Goal: Transaction & Acquisition: Purchase product/service

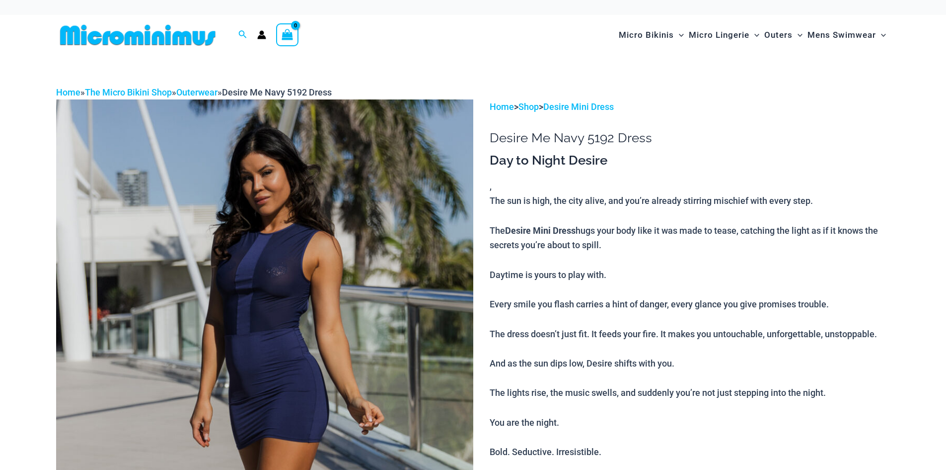
click at [249, 192] on img at bounding box center [264, 412] width 417 height 626
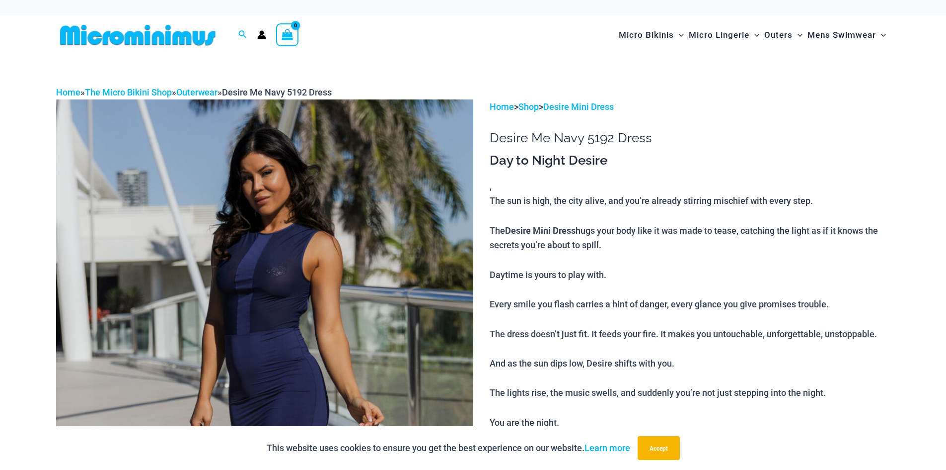
click at [262, 192] on img at bounding box center [264, 412] width 417 height 626
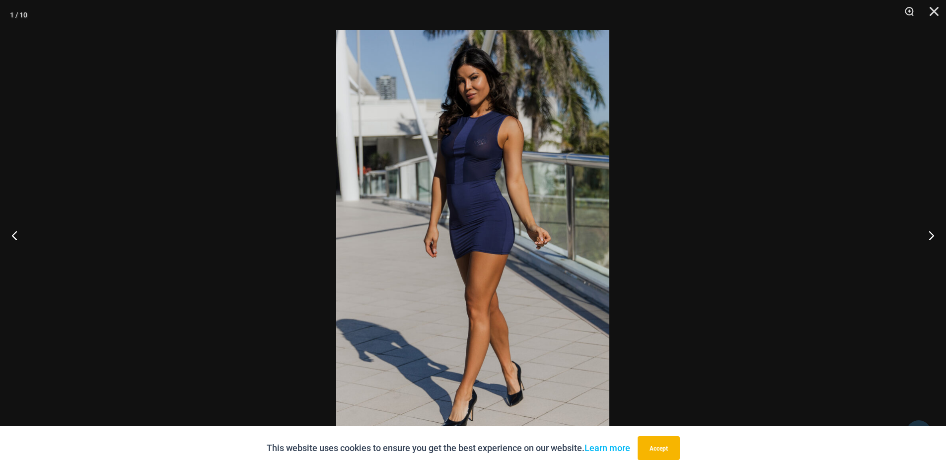
click at [531, 294] on img at bounding box center [472, 235] width 273 height 410
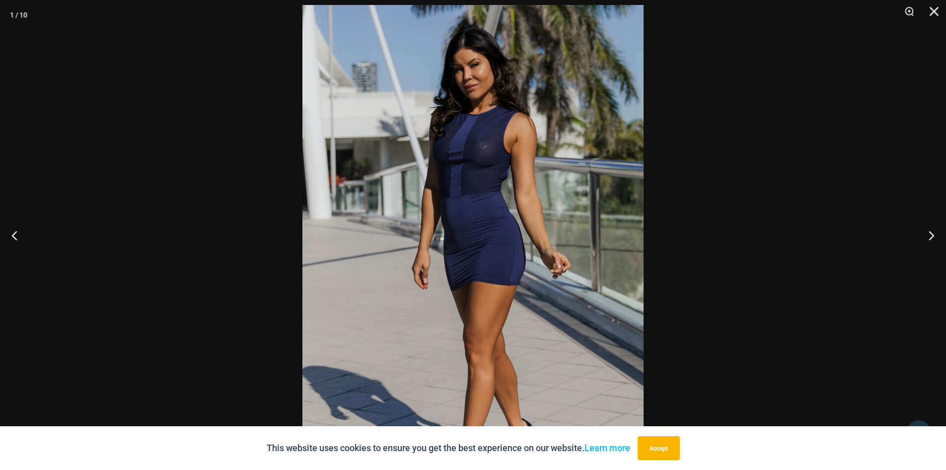
click at [526, 324] on img at bounding box center [473, 261] width 341 height 512
click at [927, 233] on button "Next" at bounding box center [927, 235] width 37 height 50
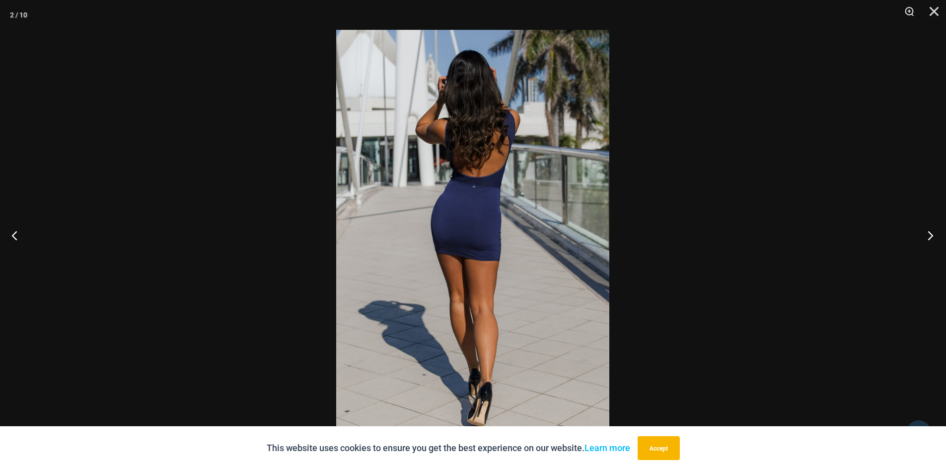
click at [927, 233] on button "Next" at bounding box center [927, 235] width 37 height 50
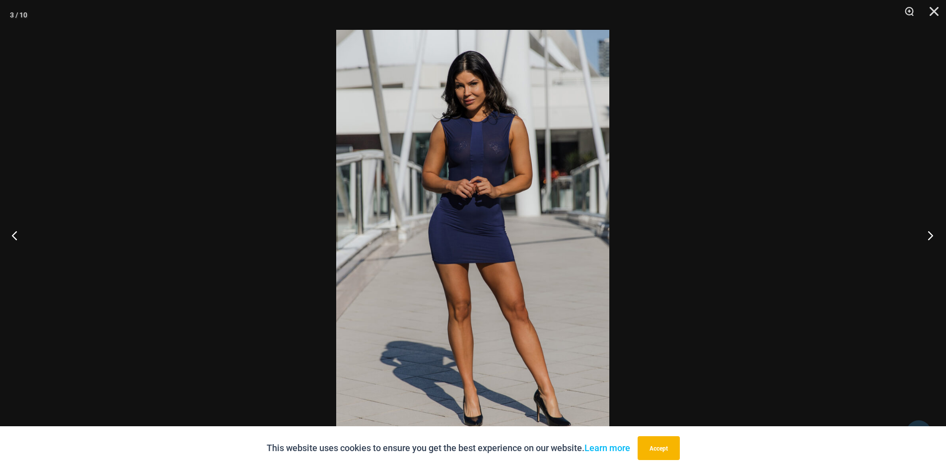
click at [927, 233] on button "Next" at bounding box center [927, 235] width 37 height 50
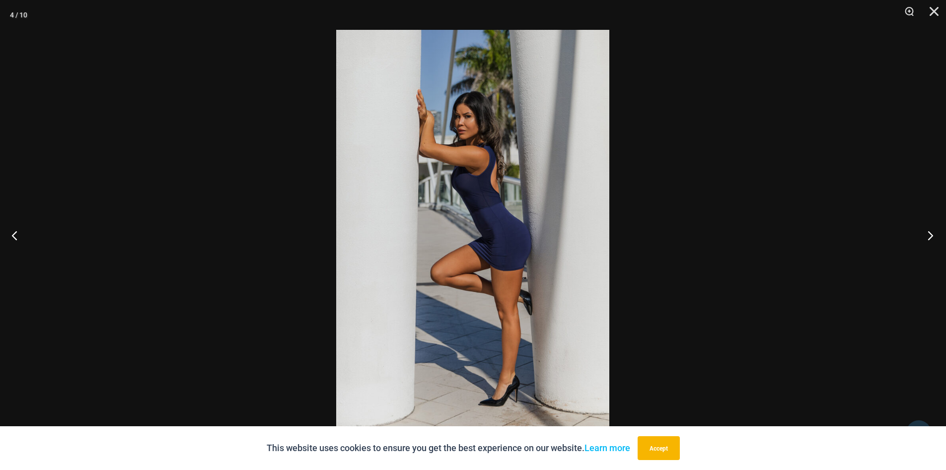
click at [927, 233] on button "Next" at bounding box center [927, 235] width 37 height 50
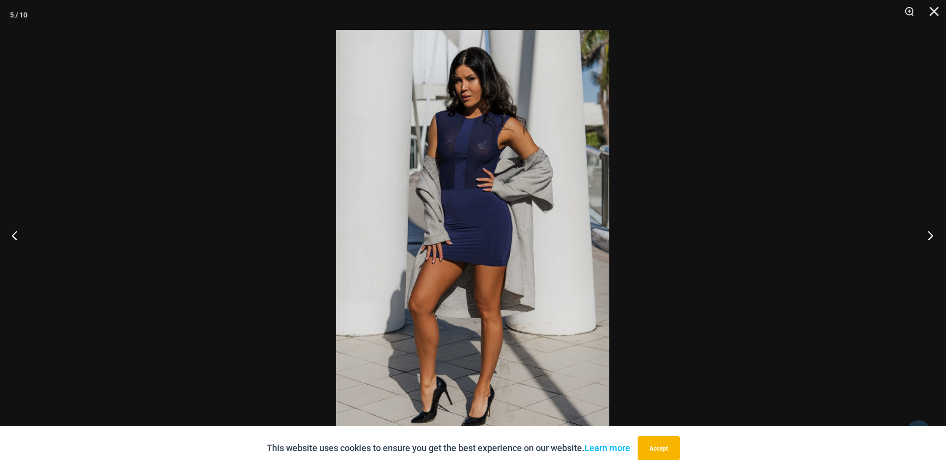
click at [927, 233] on button "Next" at bounding box center [927, 235] width 37 height 50
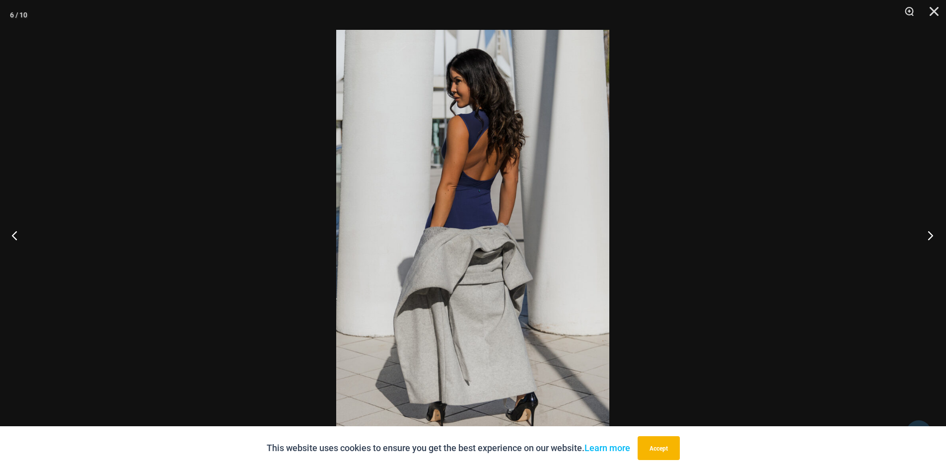
click at [927, 233] on button "Next" at bounding box center [927, 235] width 37 height 50
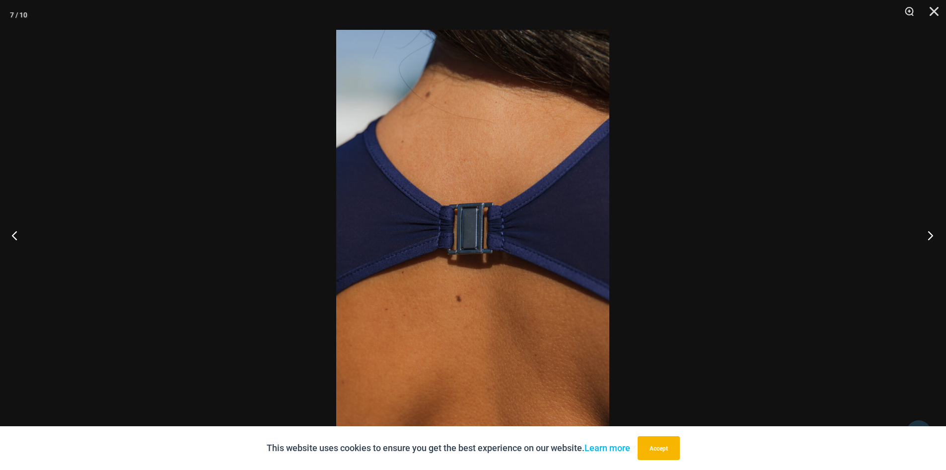
click at [933, 237] on button "Next" at bounding box center [927, 235] width 37 height 50
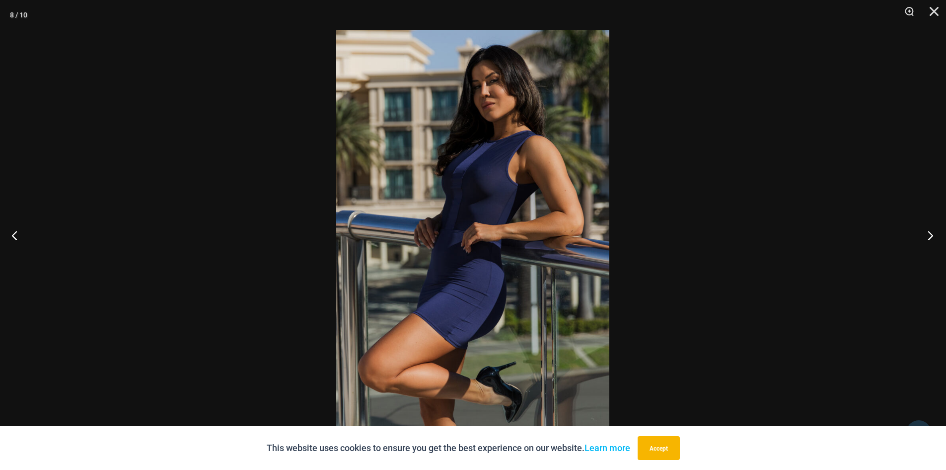
click at [933, 237] on button "Next" at bounding box center [927, 235] width 37 height 50
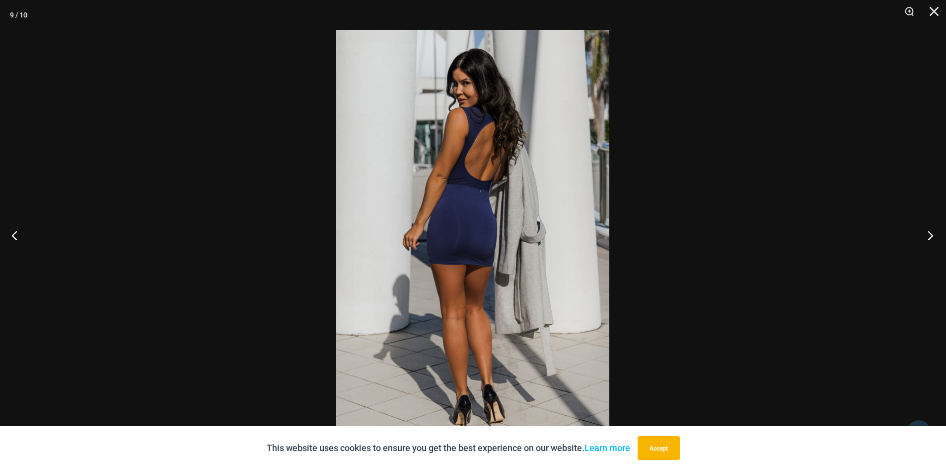
click at [933, 237] on button "Next" at bounding box center [927, 235] width 37 height 50
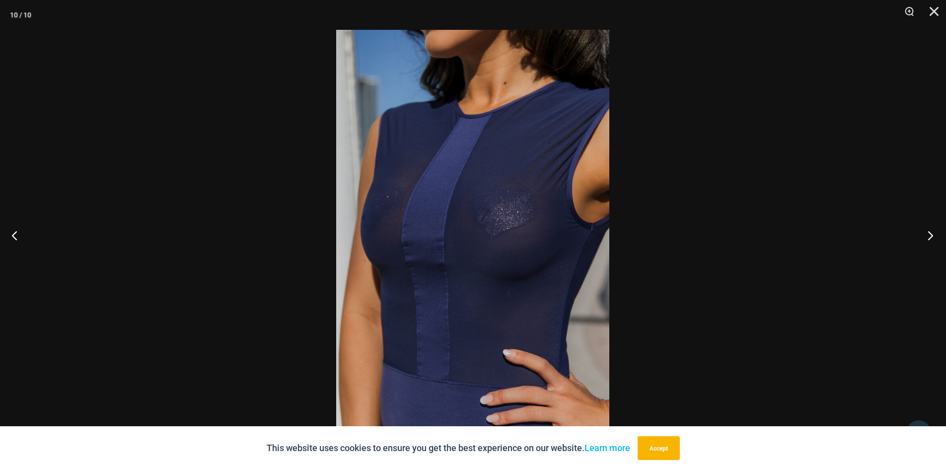
click at [933, 237] on button "Next" at bounding box center [927, 235] width 37 height 50
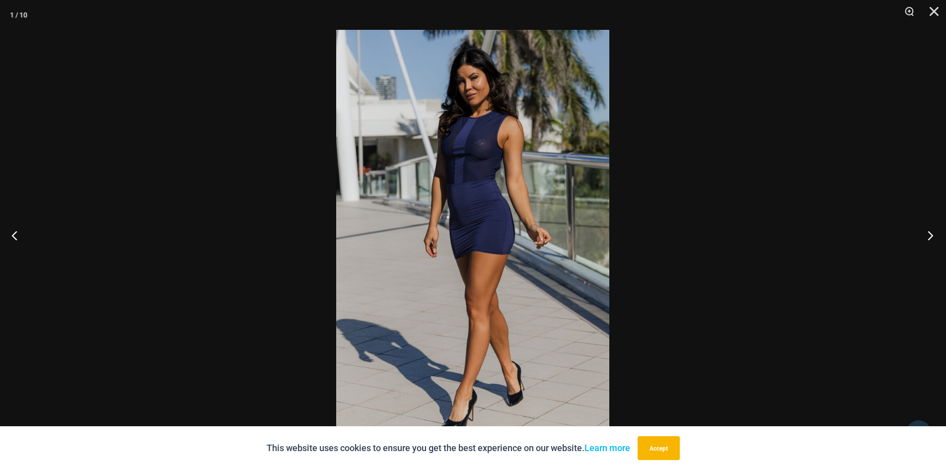
click at [933, 237] on button "Next" at bounding box center [927, 235] width 37 height 50
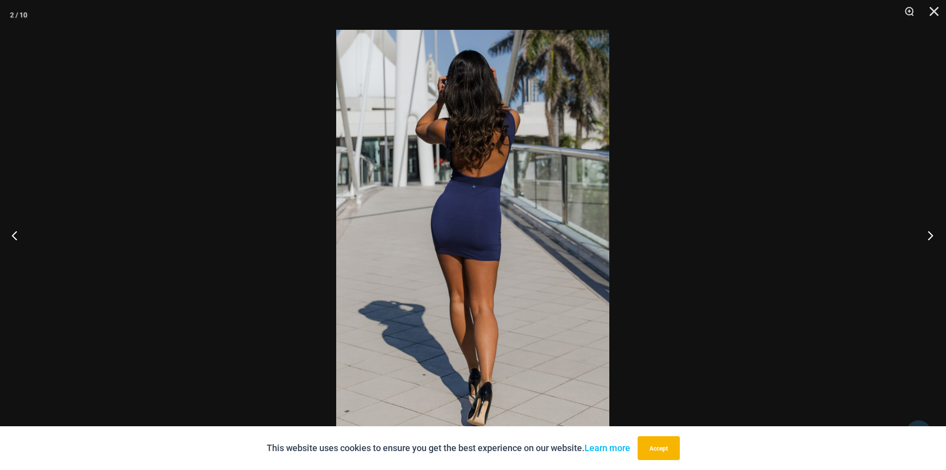
click at [933, 237] on button "Next" at bounding box center [927, 235] width 37 height 50
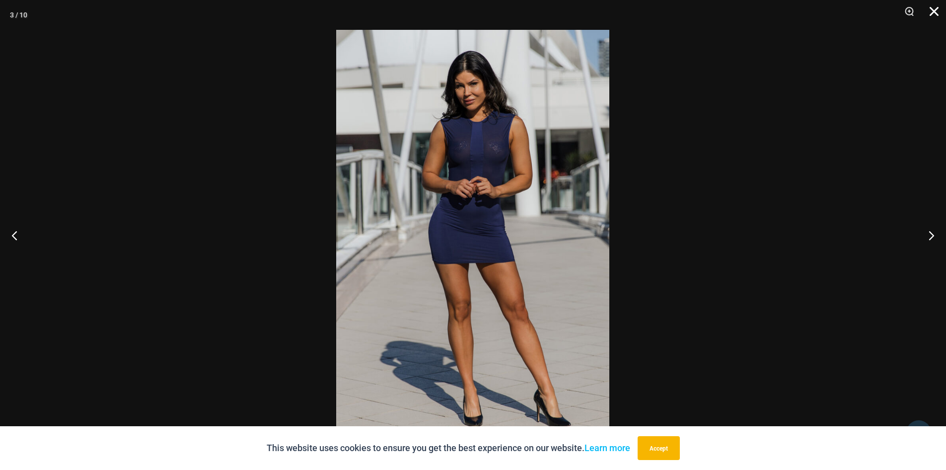
click at [934, 11] on button "Close" at bounding box center [931, 15] width 25 height 30
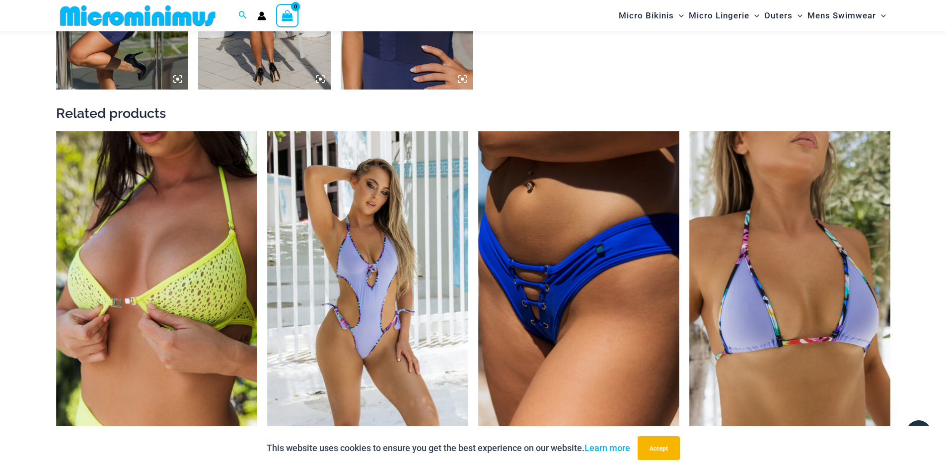
scroll to position [1333, 0]
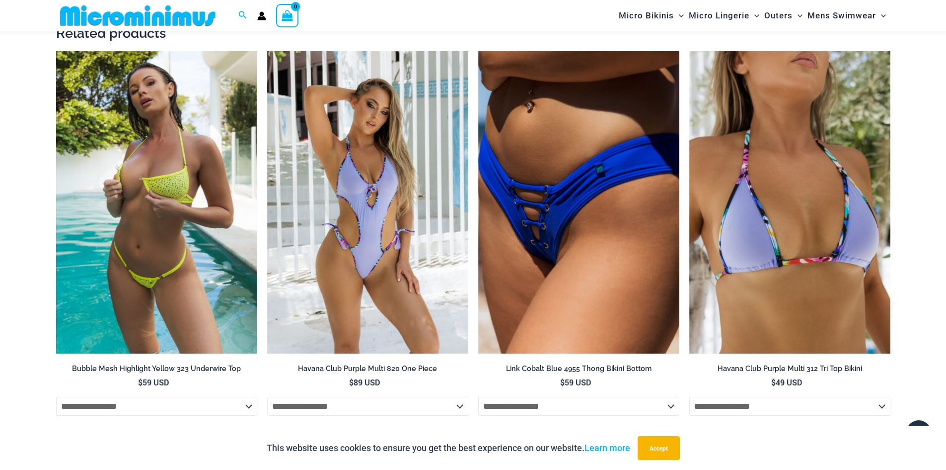
click at [172, 250] on img at bounding box center [156, 202] width 201 height 302
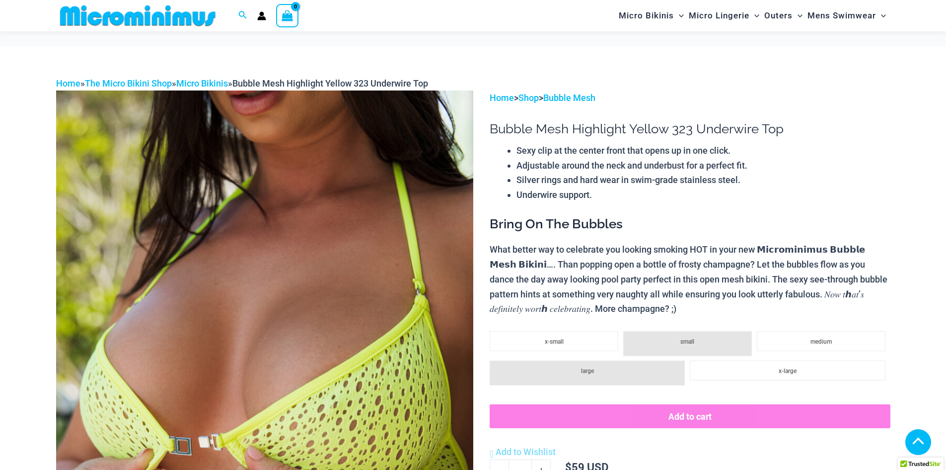
click at [280, 253] on img at bounding box center [264, 403] width 417 height 626
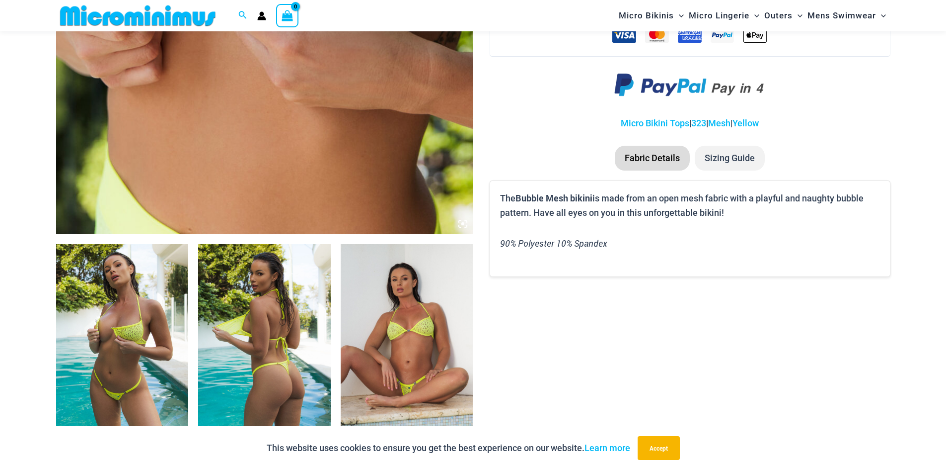
scroll to position [497, 0]
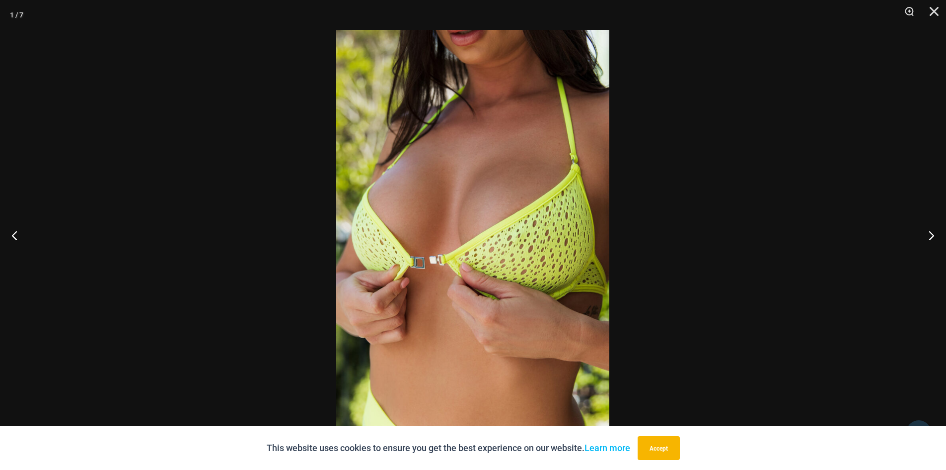
click at [486, 251] on img at bounding box center [472, 235] width 273 height 410
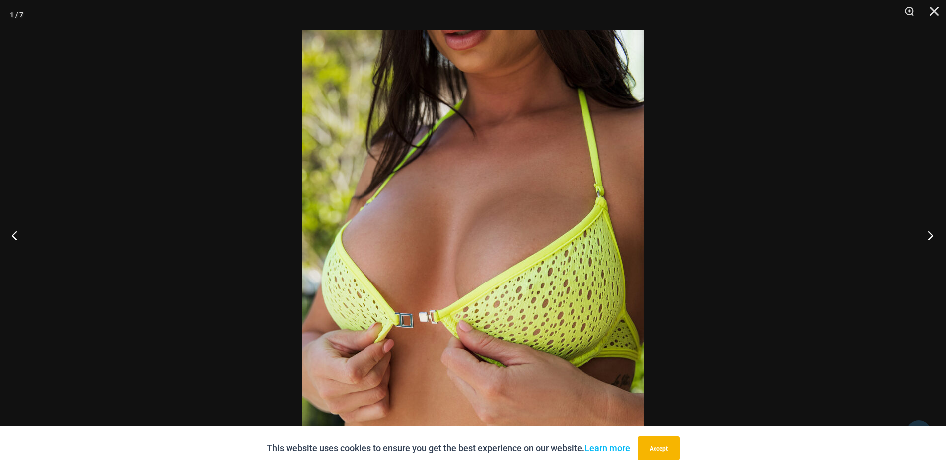
click at [930, 237] on button "Next" at bounding box center [927, 235] width 37 height 50
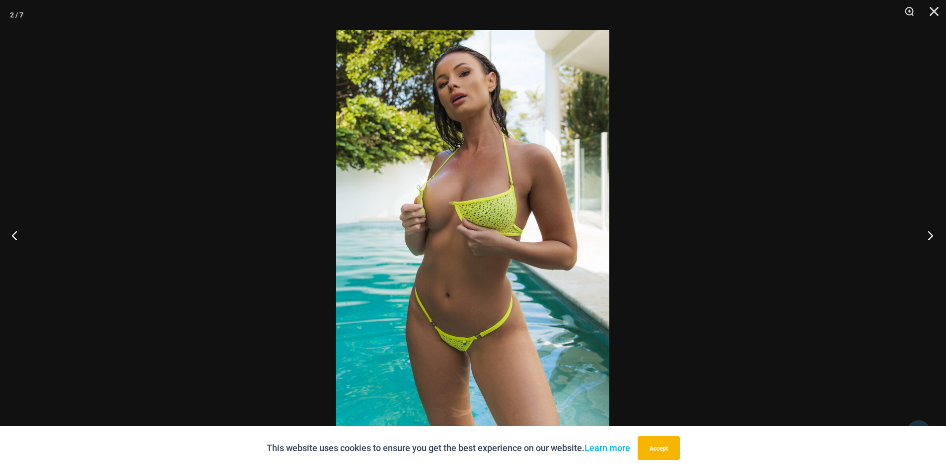
click at [930, 237] on button "Next" at bounding box center [927, 235] width 37 height 50
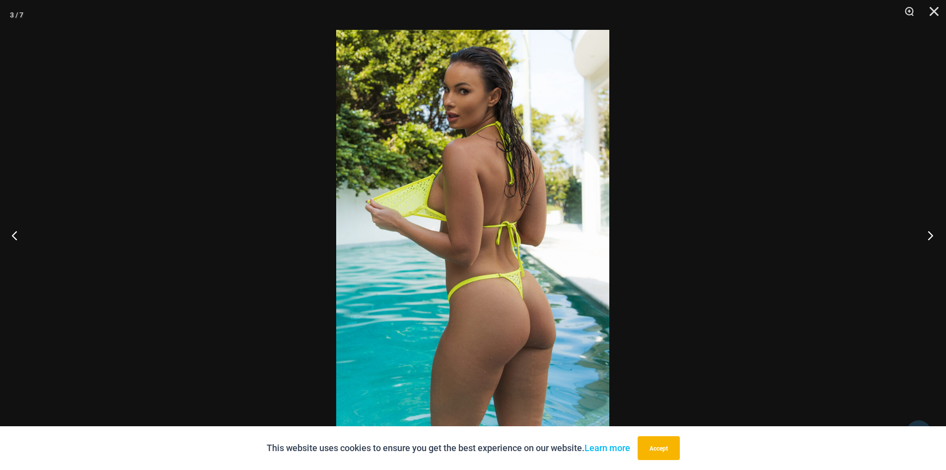
click at [930, 237] on button "Next" at bounding box center [927, 235] width 37 height 50
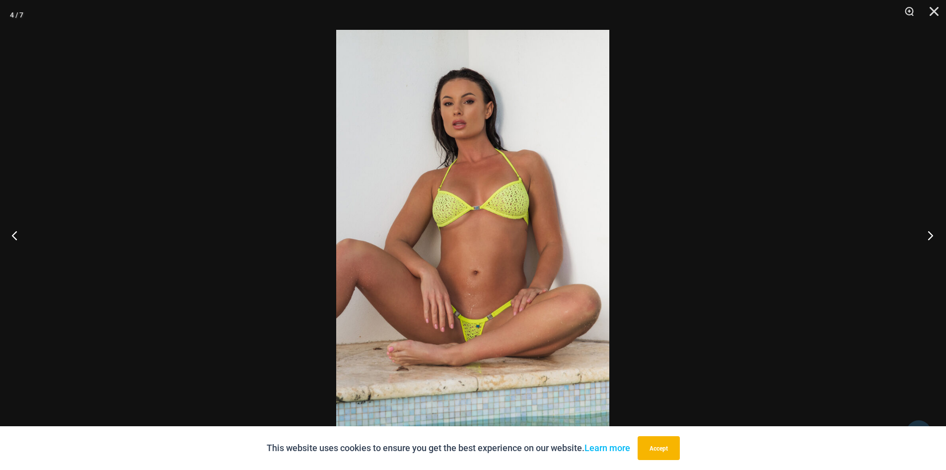
click at [930, 237] on button "Next" at bounding box center [927, 235] width 37 height 50
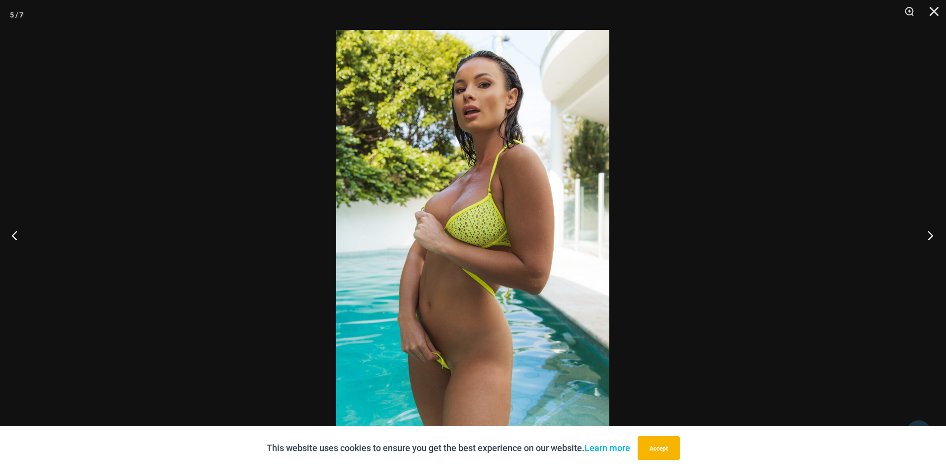
click at [930, 237] on button "Next" at bounding box center [927, 235] width 37 height 50
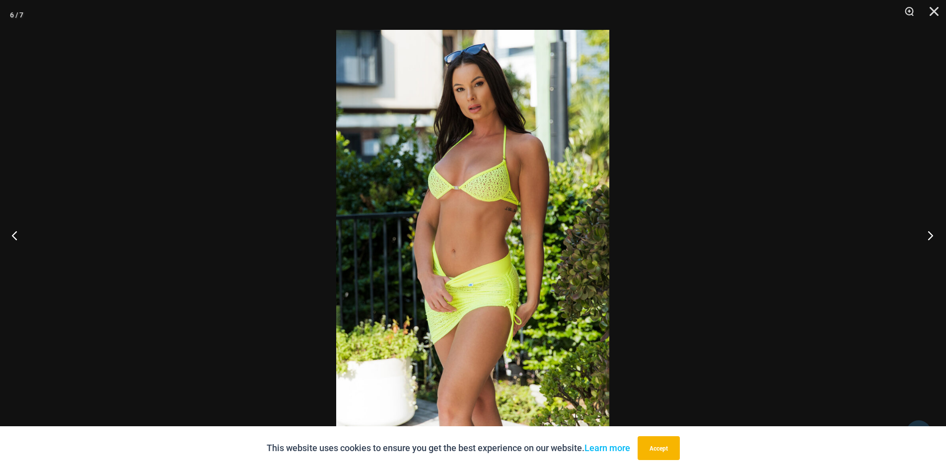
click at [930, 237] on button "Next" at bounding box center [927, 235] width 37 height 50
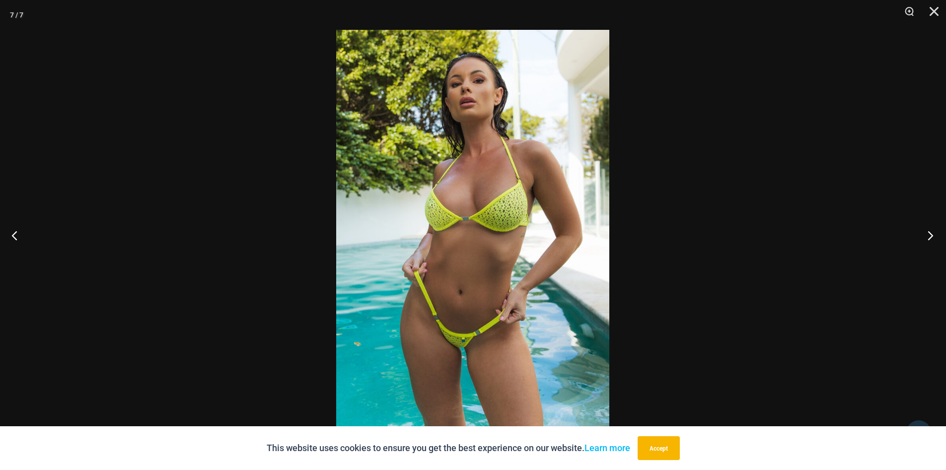
click at [930, 237] on button "Next" at bounding box center [927, 235] width 37 height 50
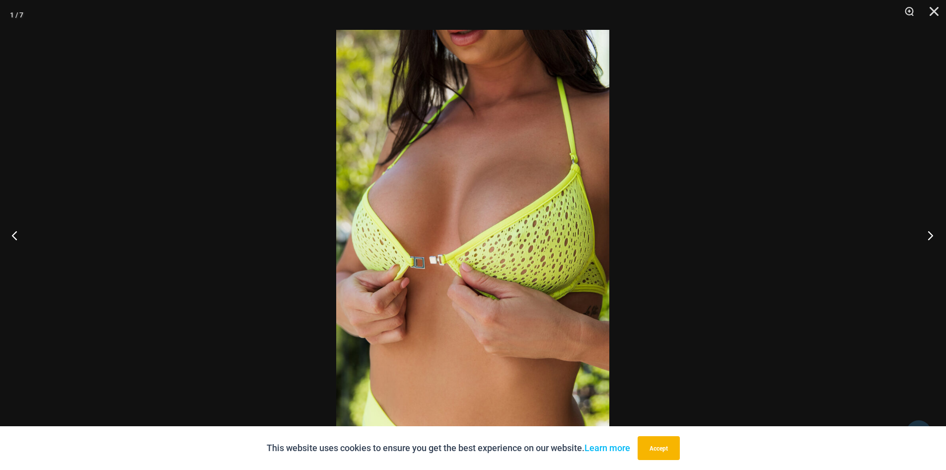
click at [930, 237] on button "Next" at bounding box center [927, 235] width 37 height 50
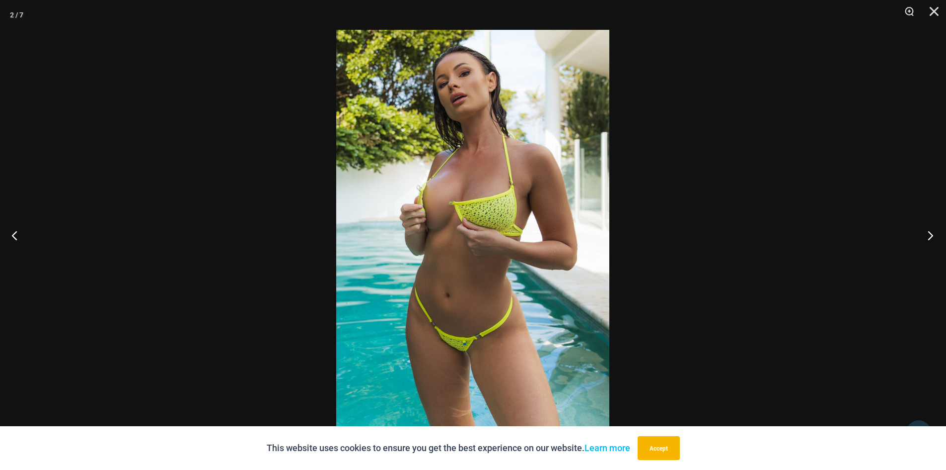
click at [930, 237] on button "Next" at bounding box center [927, 235] width 37 height 50
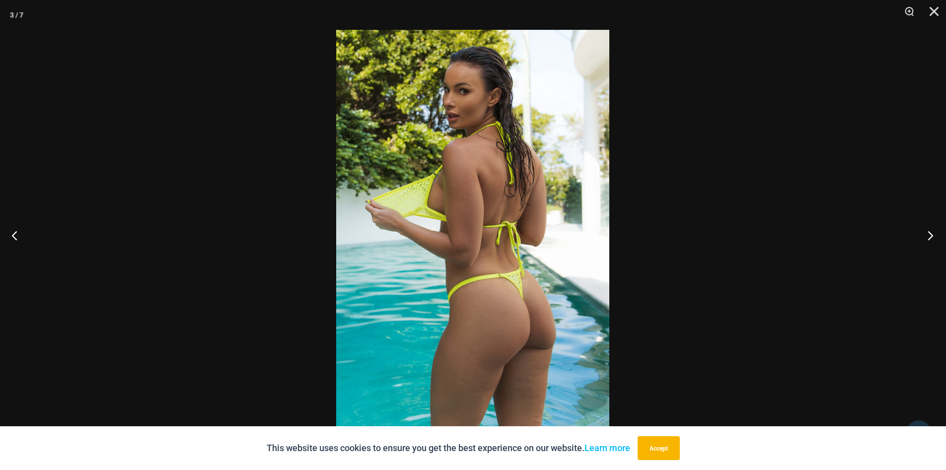
click at [930, 237] on button "Next" at bounding box center [927, 235] width 37 height 50
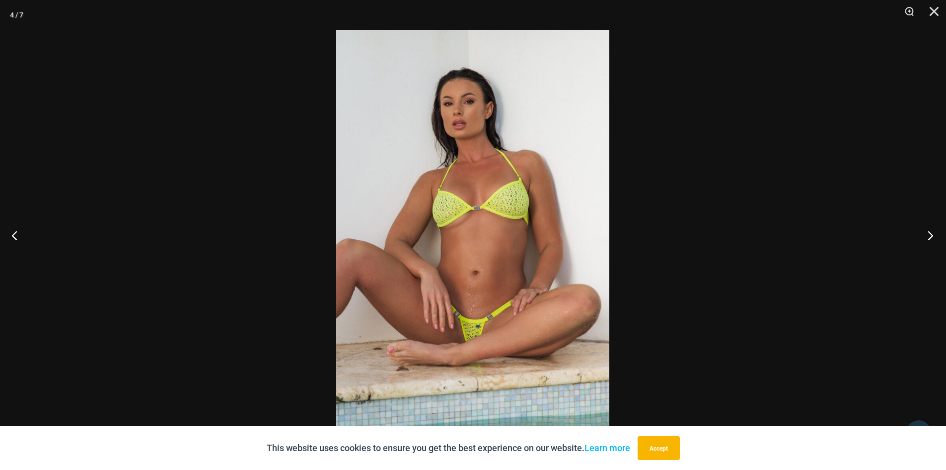
click at [930, 237] on button "Next" at bounding box center [927, 235] width 37 height 50
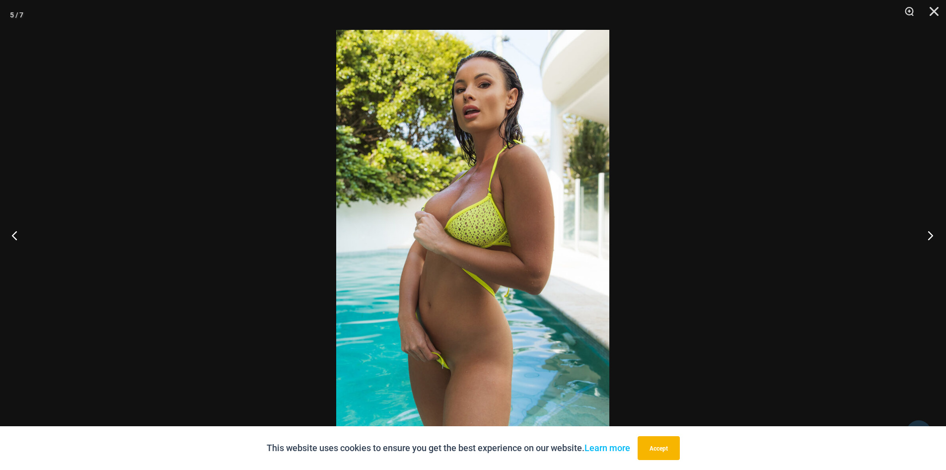
click at [930, 237] on button "Next" at bounding box center [927, 235] width 37 height 50
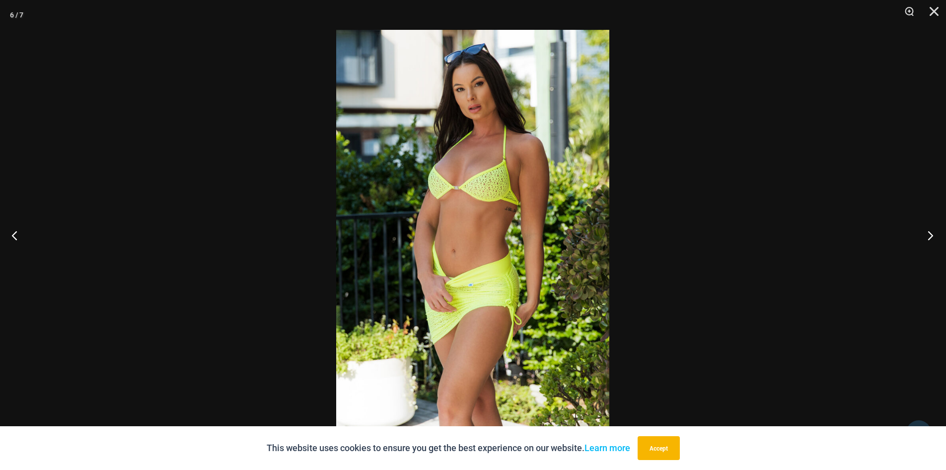
click at [930, 237] on button "Next" at bounding box center [927, 235] width 37 height 50
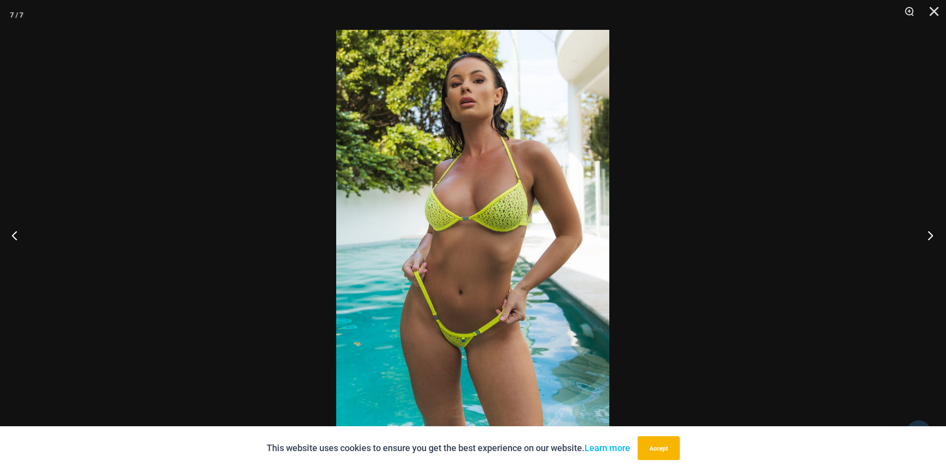
click at [930, 237] on button "Next" at bounding box center [927, 235] width 37 height 50
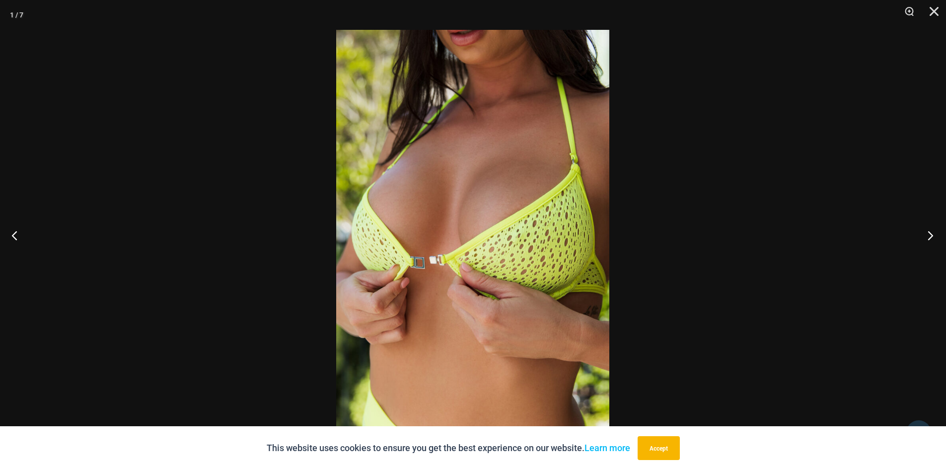
click at [930, 237] on button "Next" at bounding box center [927, 235] width 37 height 50
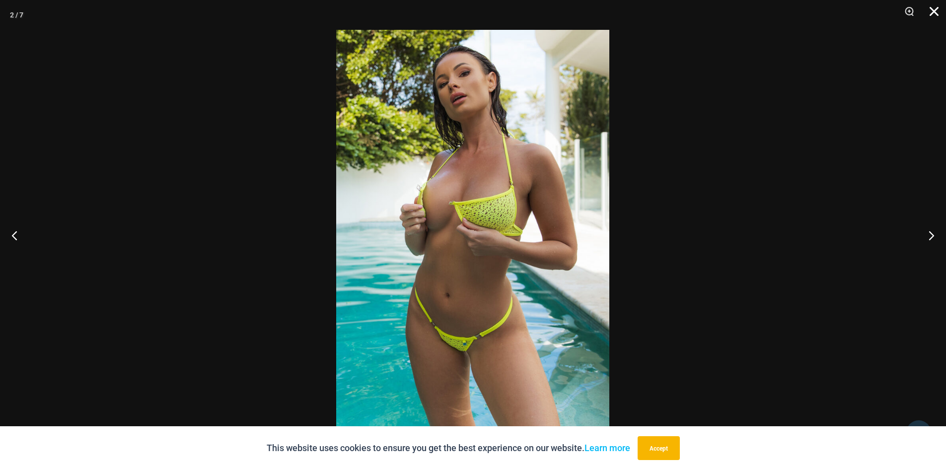
click at [935, 11] on button "Close" at bounding box center [931, 15] width 25 height 30
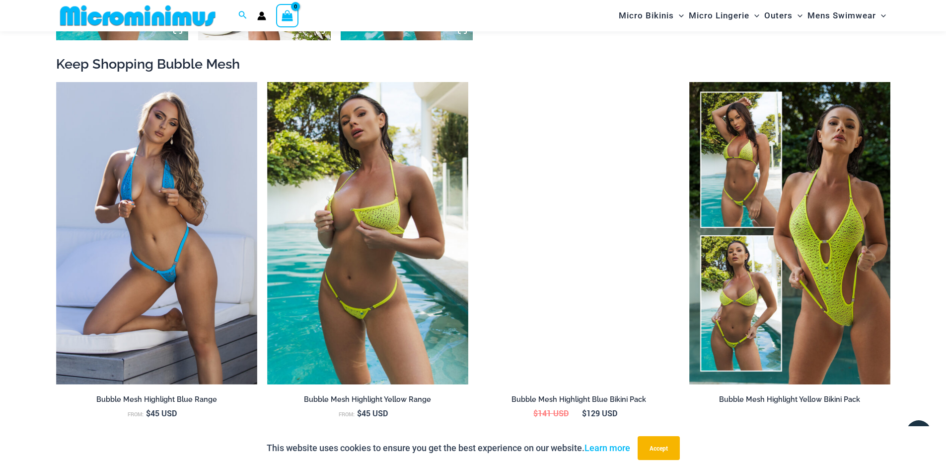
scroll to position [1093, 0]
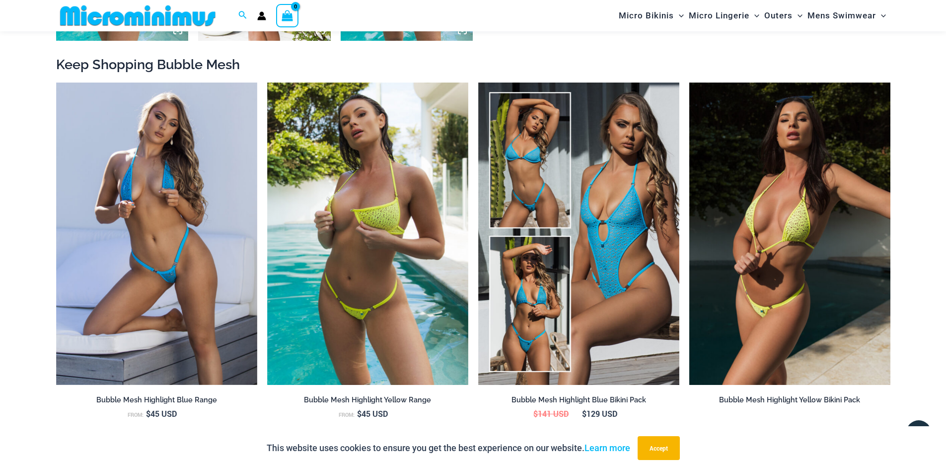
click at [750, 236] on img at bounding box center [790, 233] width 201 height 302
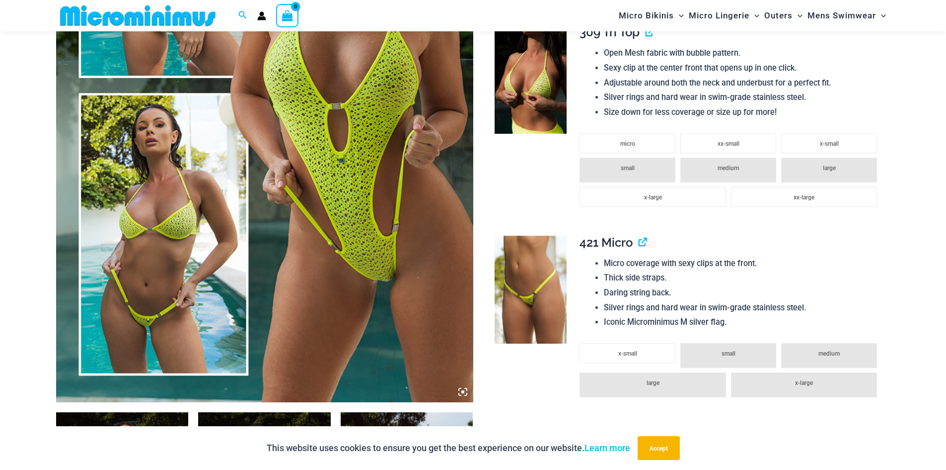
scroll to position [292, 0]
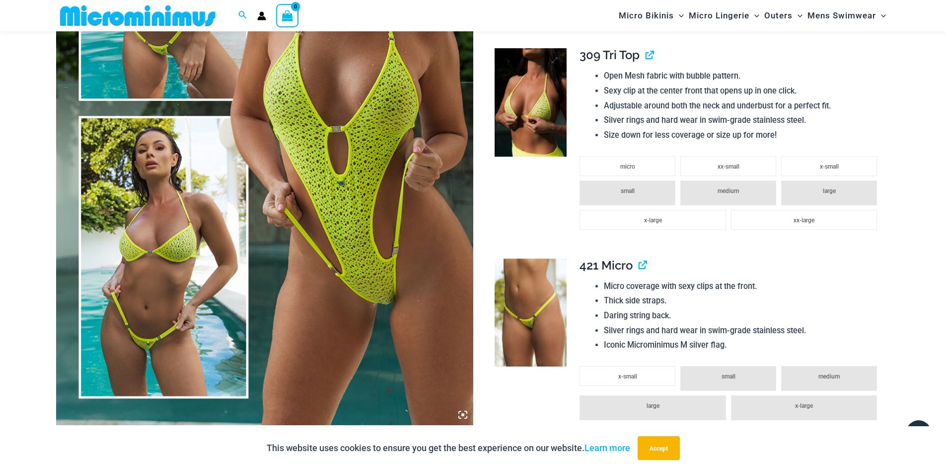
click at [544, 123] on img at bounding box center [531, 102] width 72 height 108
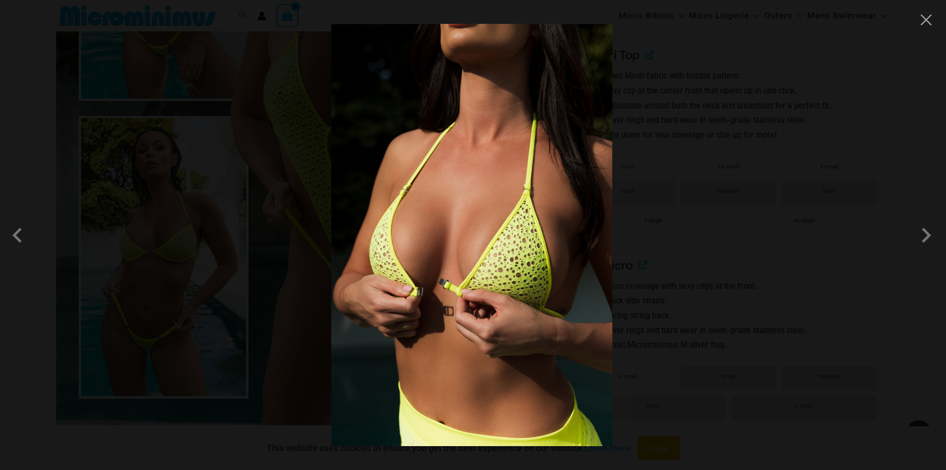
click at [544, 123] on img at bounding box center [471, 235] width 281 height 422
click at [928, 22] on button "Close" at bounding box center [926, 19] width 15 height 15
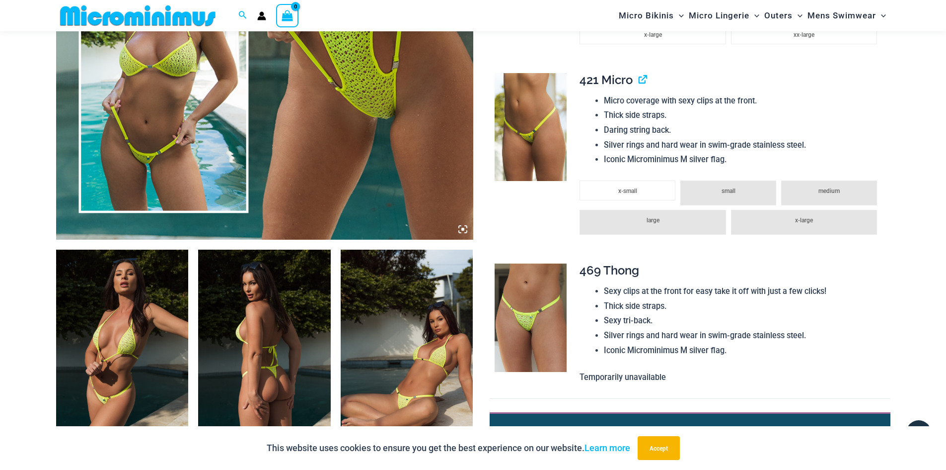
scroll to position [490, 0]
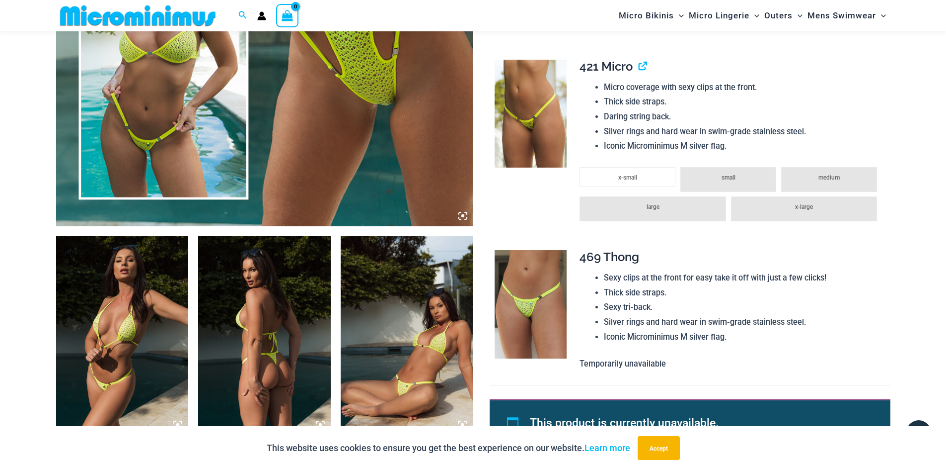
click at [171, 332] on img at bounding box center [122, 335] width 133 height 199
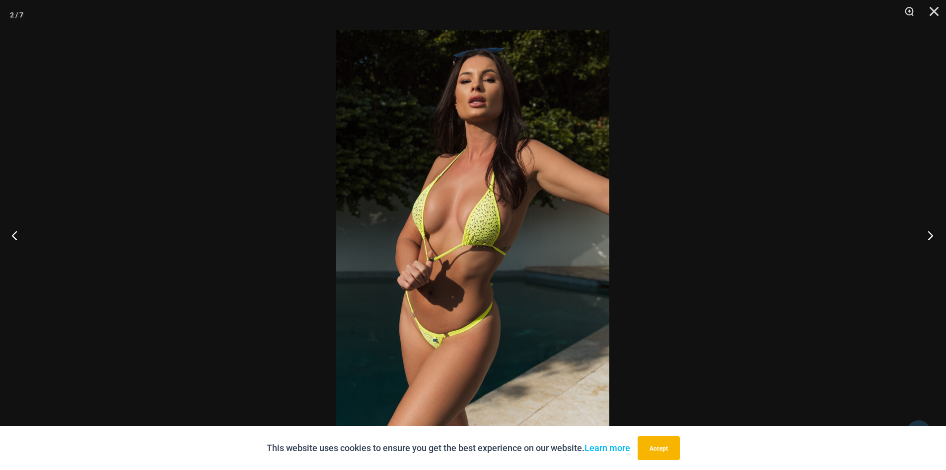
click at [929, 235] on button "Next" at bounding box center [927, 235] width 37 height 50
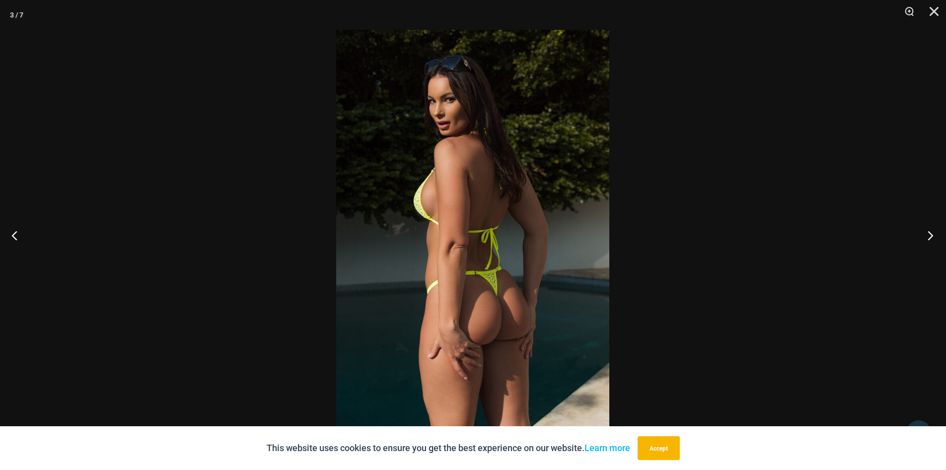
click at [929, 235] on button "Next" at bounding box center [927, 235] width 37 height 50
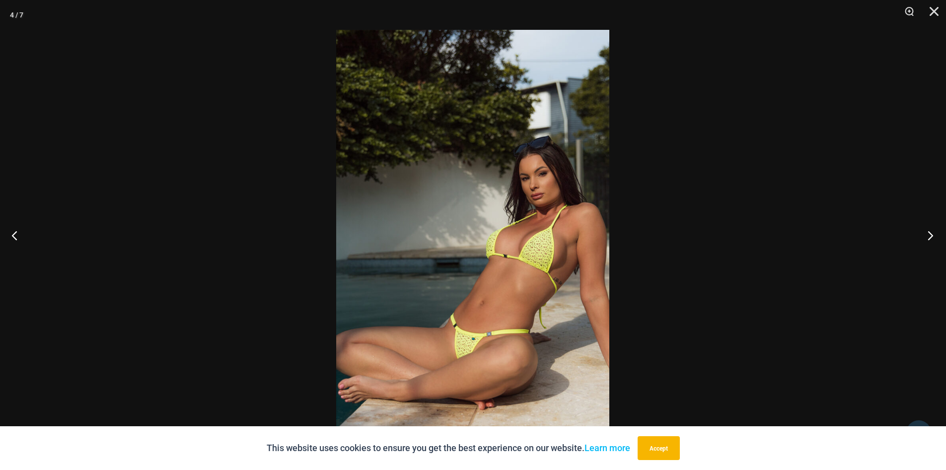
click at [929, 235] on button "Next" at bounding box center [927, 235] width 37 height 50
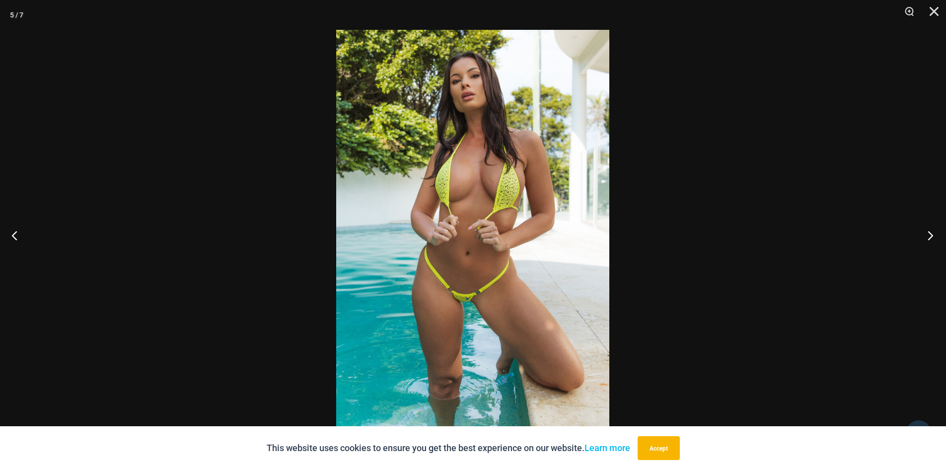
click at [929, 235] on button "Next" at bounding box center [927, 235] width 37 height 50
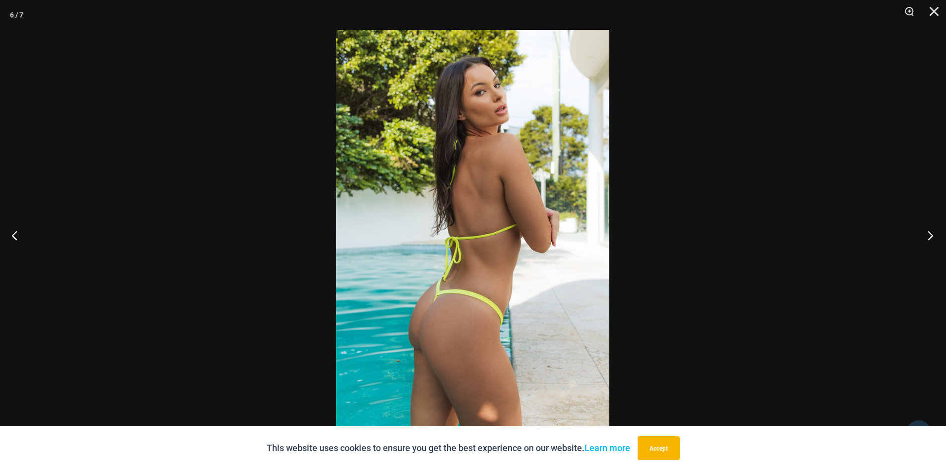
click at [929, 235] on button "Next" at bounding box center [927, 235] width 37 height 50
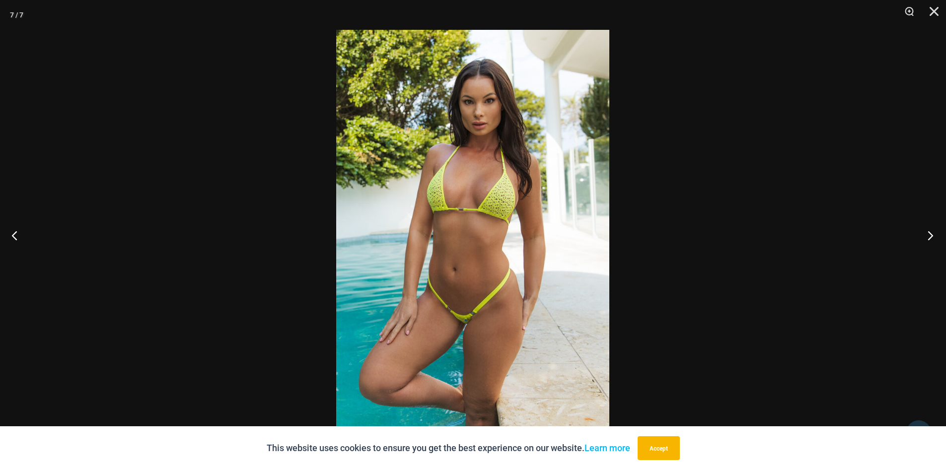
click at [929, 235] on button "Next" at bounding box center [927, 235] width 37 height 50
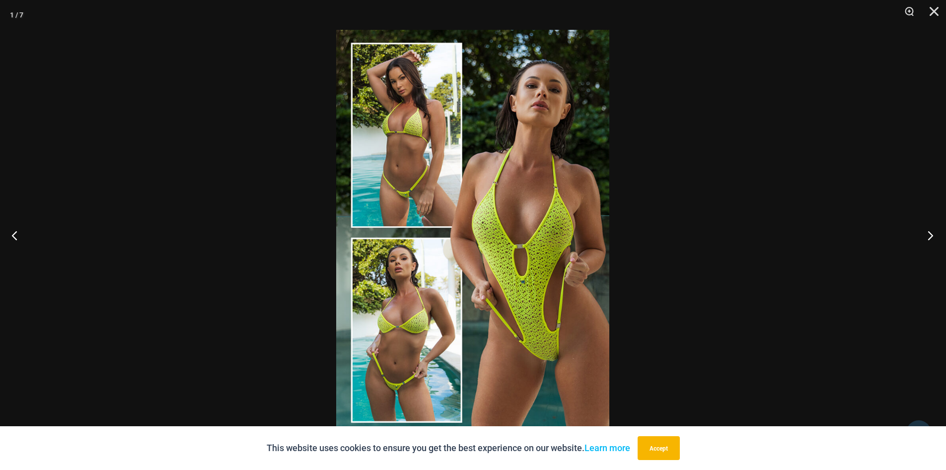
click at [929, 235] on button "Next" at bounding box center [927, 235] width 37 height 50
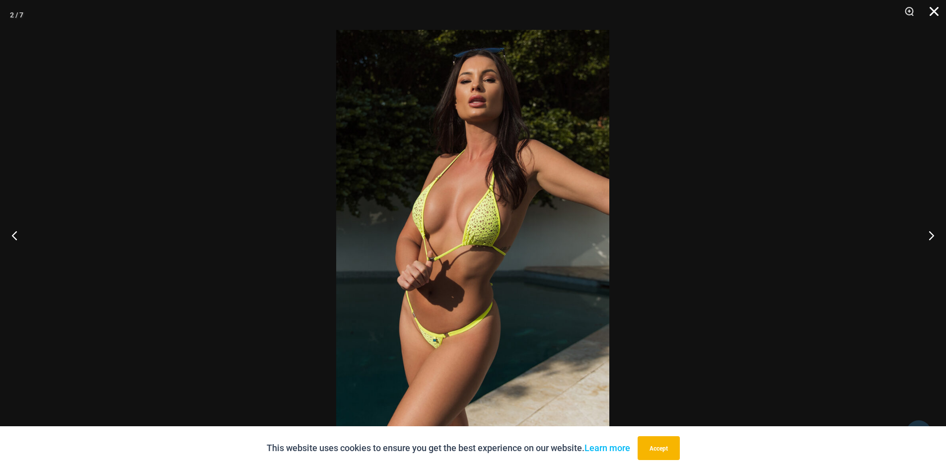
click at [935, 10] on button "Close" at bounding box center [931, 15] width 25 height 30
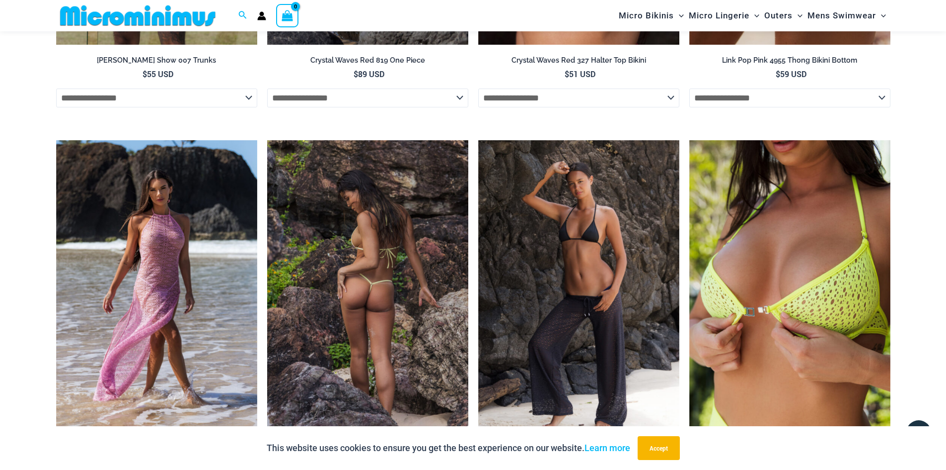
scroll to position [3124, 0]
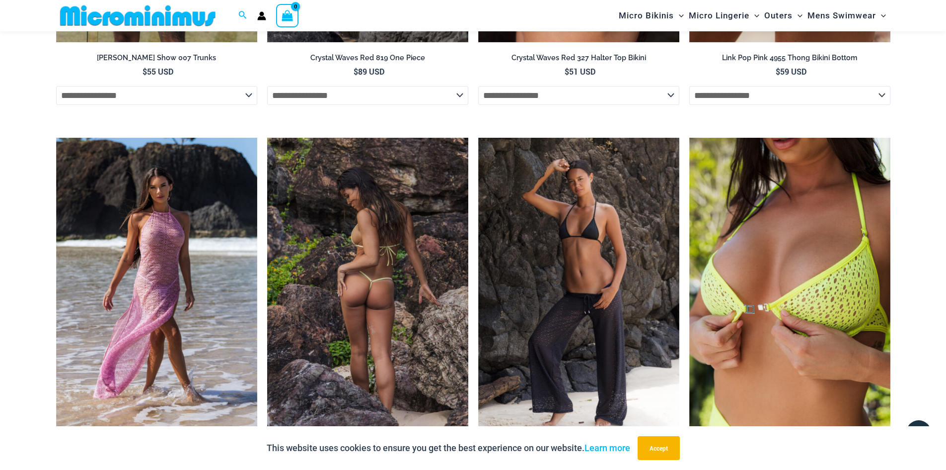
click at [396, 236] on img at bounding box center [367, 289] width 201 height 302
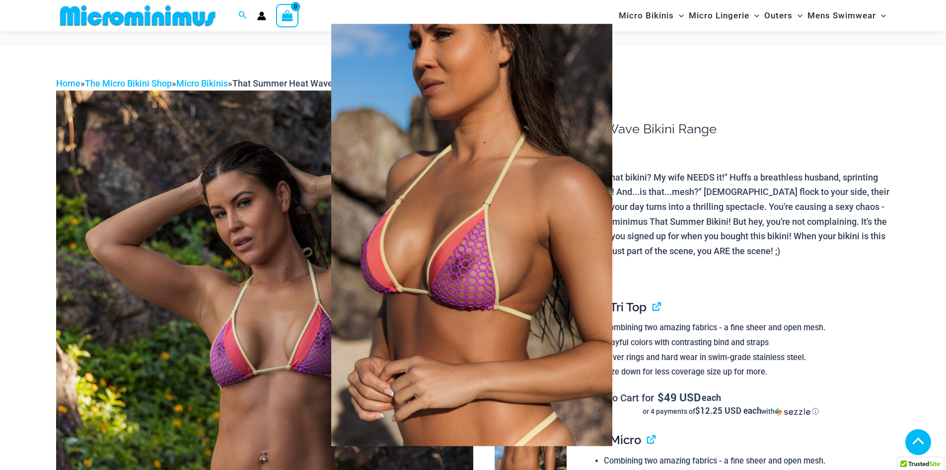
scroll to position [242, 0]
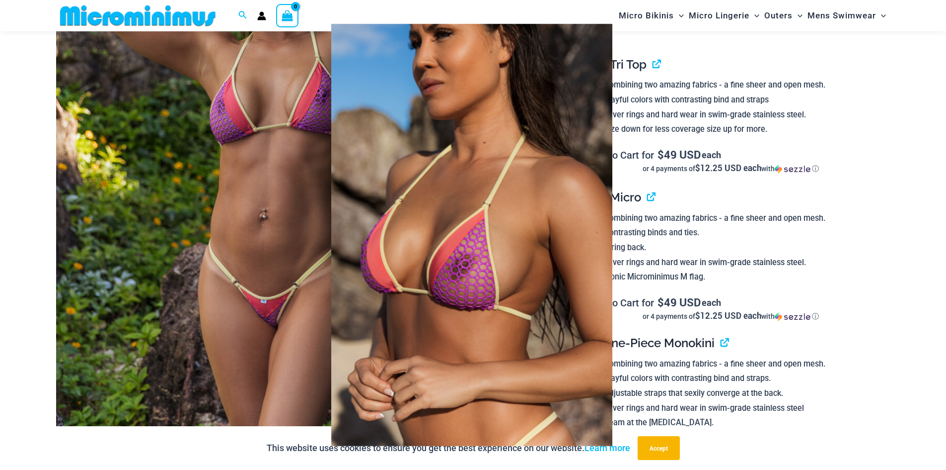
click at [546, 123] on img at bounding box center [471, 235] width 281 height 422
click at [686, 194] on div at bounding box center [473, 235] width 946 height 470
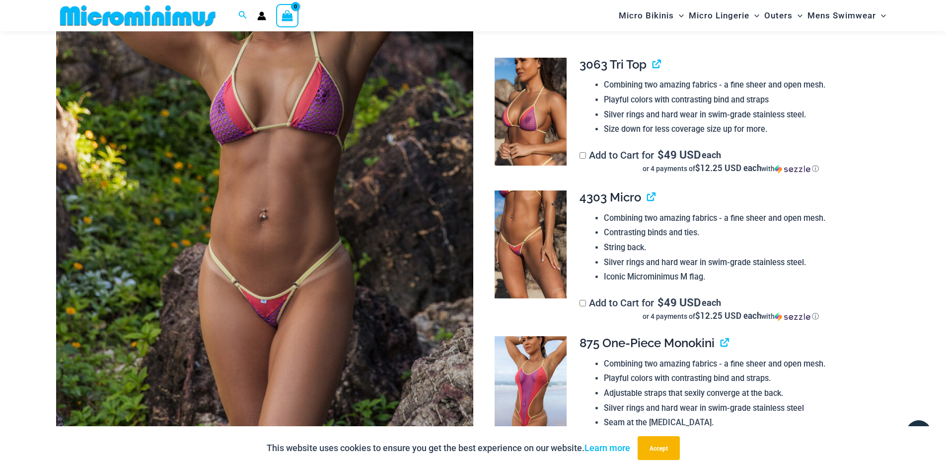
click at [518, 219] on img at bounding box center [531, 244] width 72 height 108
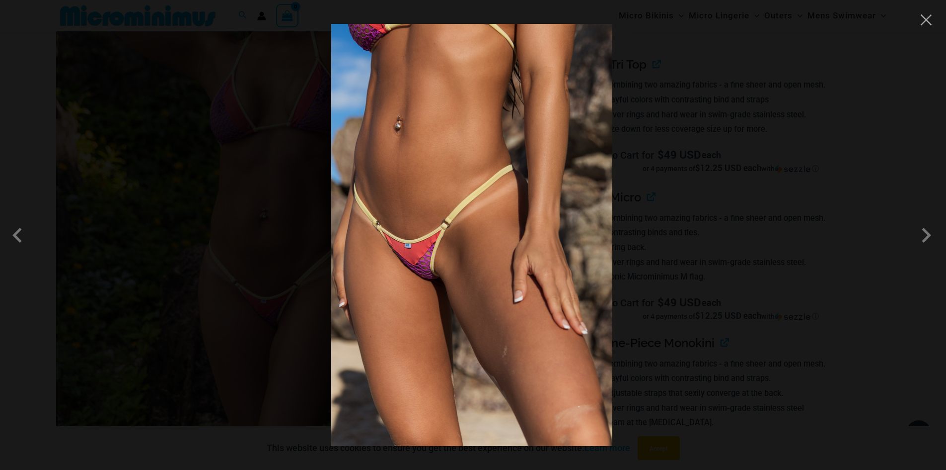
click at [652, 230] on div at bounding box center [473, 235] width 946 height 470
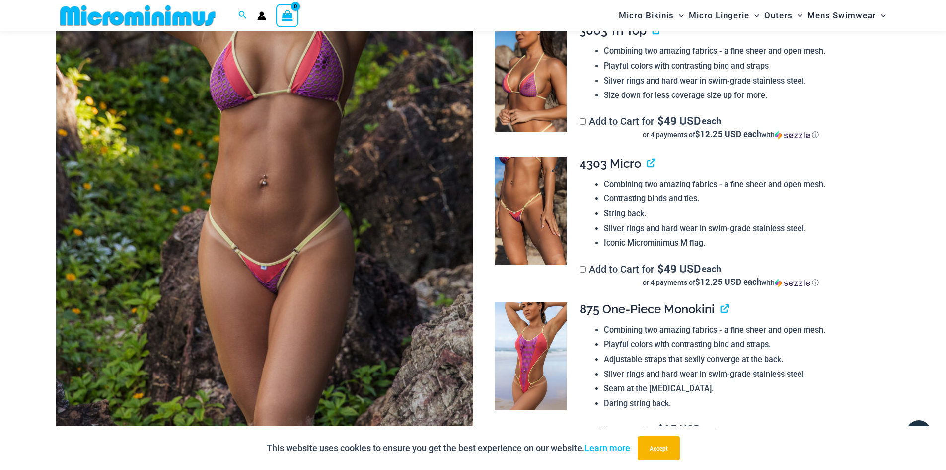
scroll to position [342, 0]
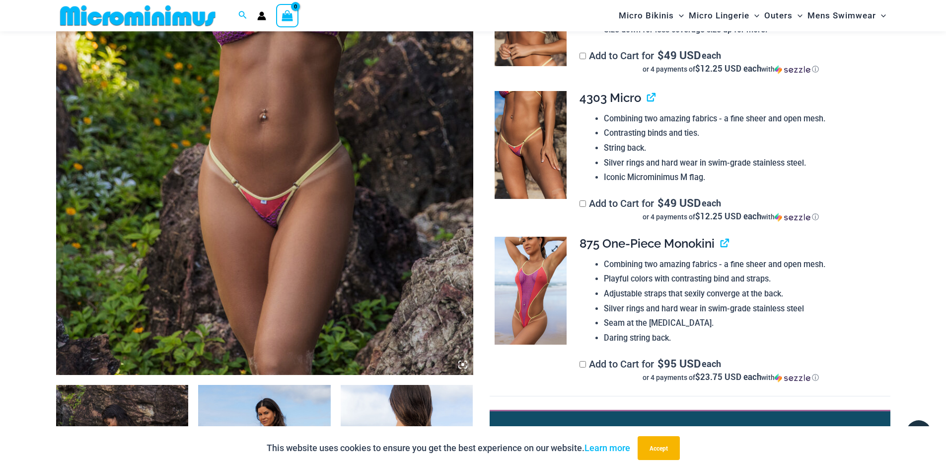
click at [530, 287] on img at bounding box center [531, 290] width 72 height 108
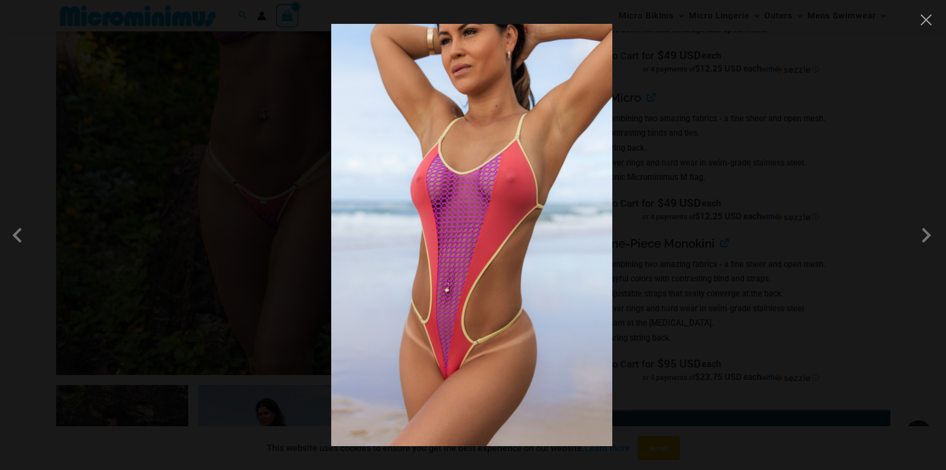
click at [684, 261] on div at bounding box center [473, 235] width 946 height 470
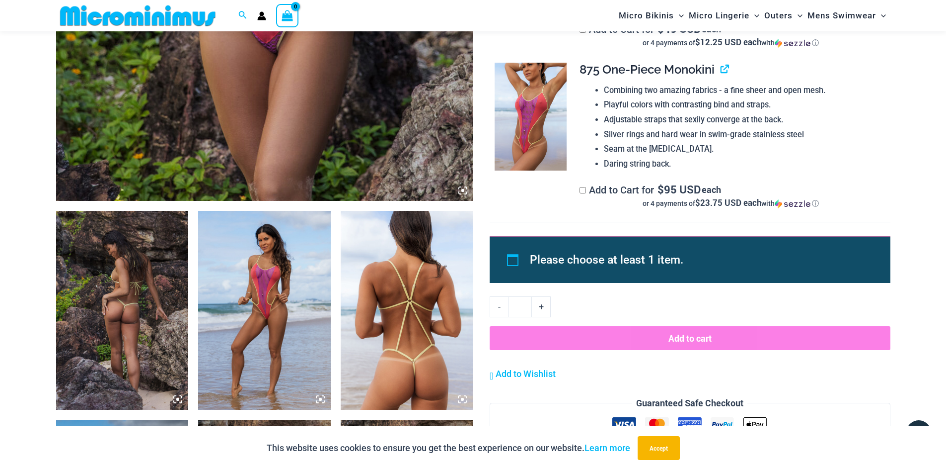
scroll to position [541, 0]
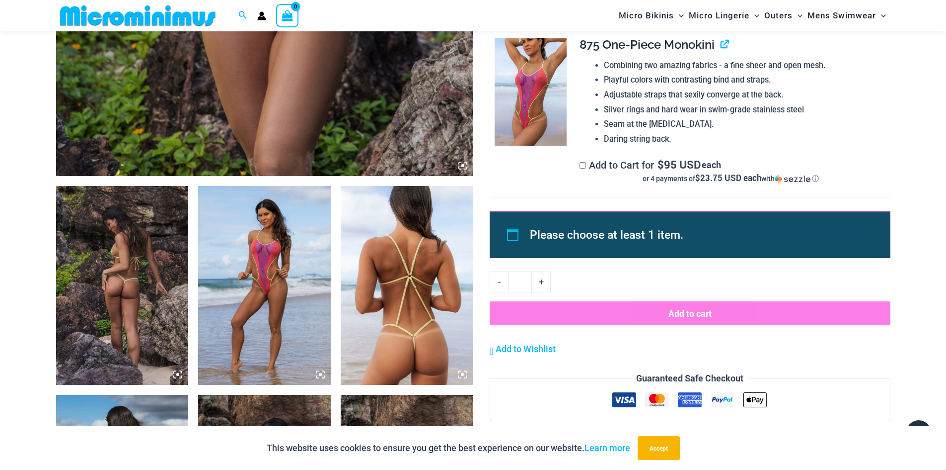
click at [158, 249] on img at bounding box center [122, 285] width 133 height 199
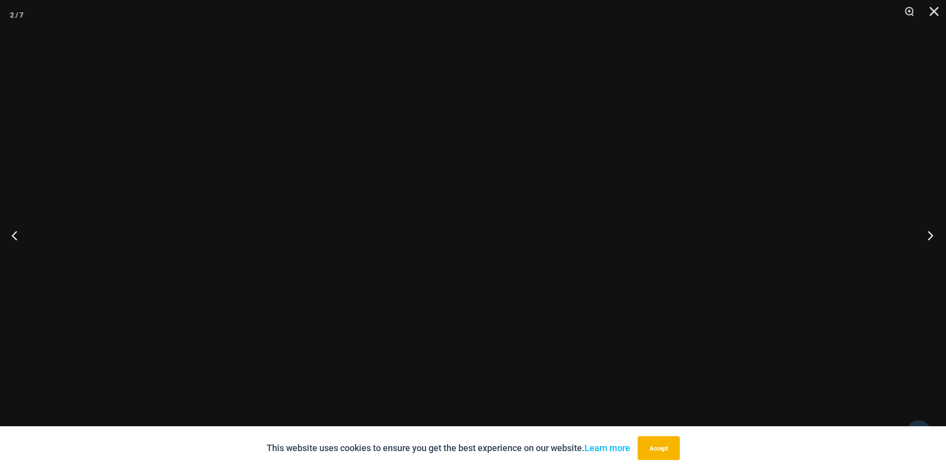
click at [930, 233] on button "Next" at bounding box center [927, 235] width 37 height 50
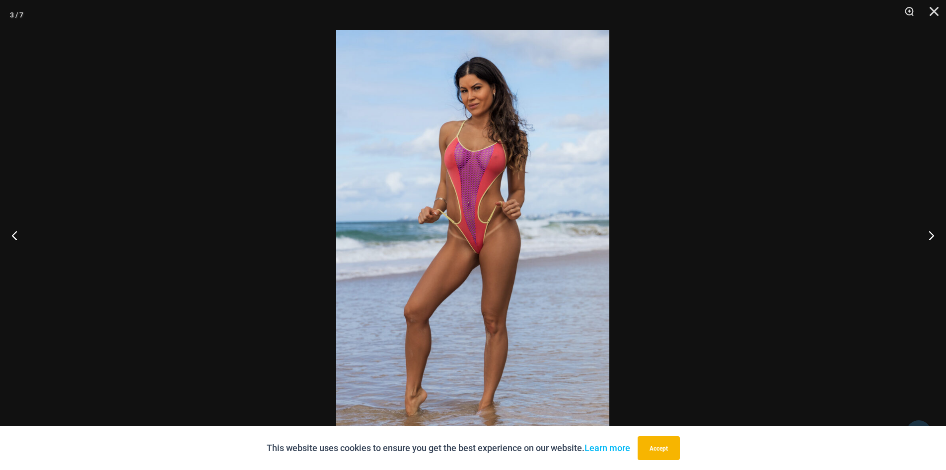
click at [538, 184] on img at bounding box center [472, 235] width 273 height 410
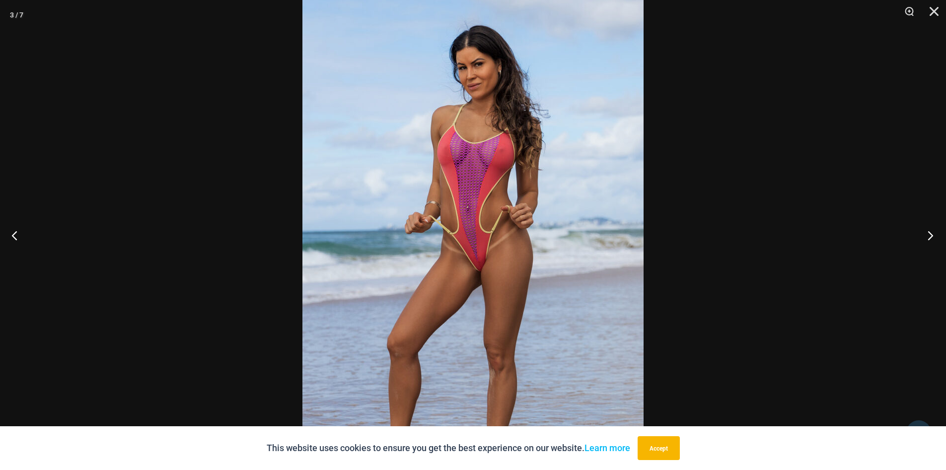
click at [930, 235] on button "Next" at bounding box center [927, 235] width 37 height 50
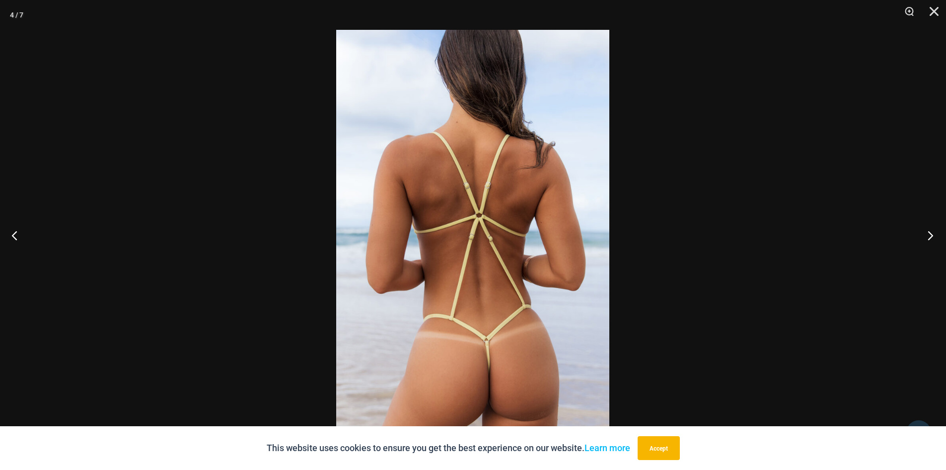
click at [930, 235] on button "Next" at bounding box center [927, 235] width 37 height 50
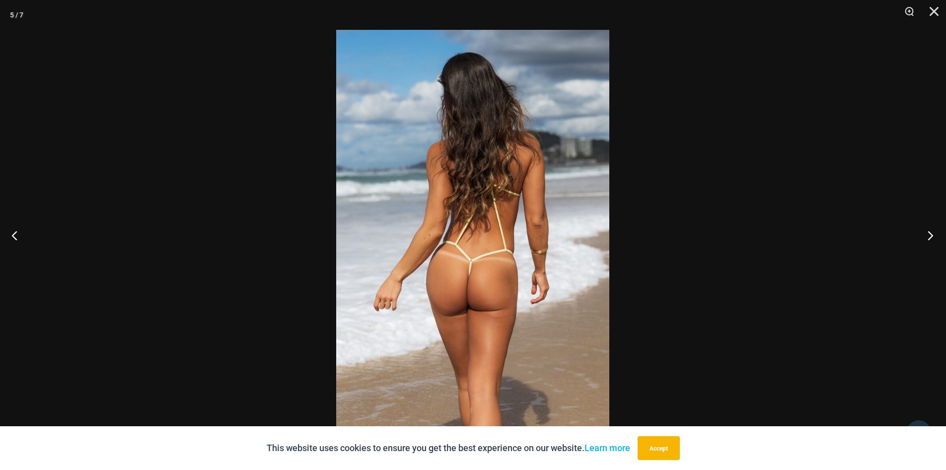
click at [930, 235] on button "Next" at bounding box center [927, 235] width 37 height 50
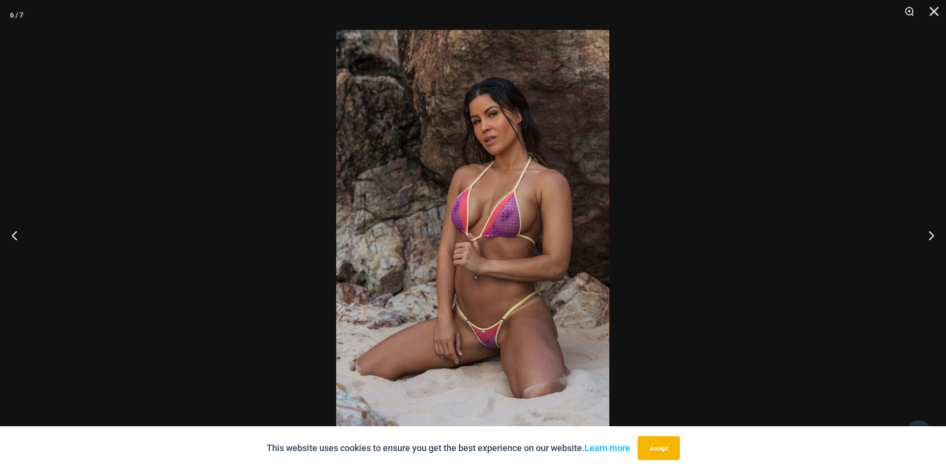
click at [493, 177] on img at bounding box center [472, 235] width 273 height 410
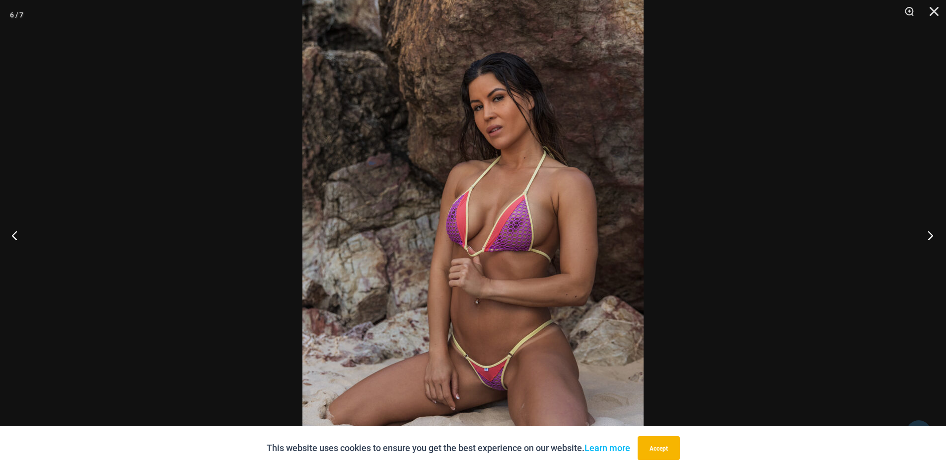
click at [928, 234] on button "Next" at bounding box center [927, 235] width 37 height 50
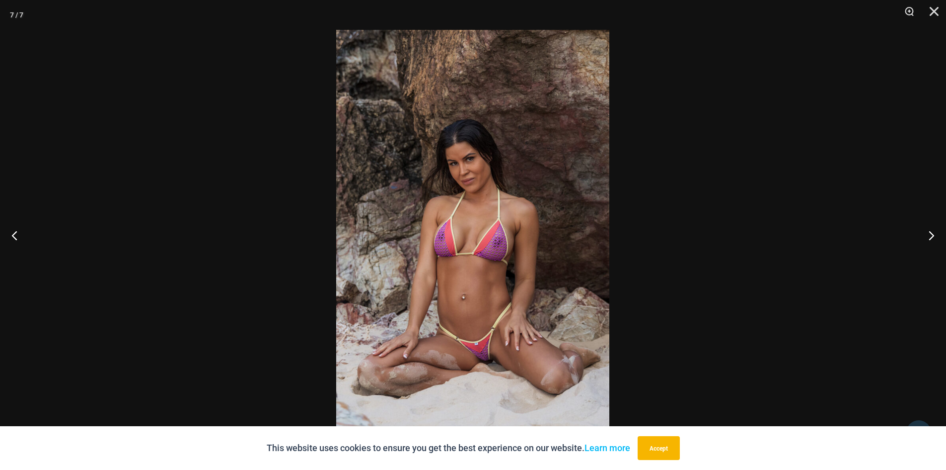
click at [454, 205] on img at bounding box center [472, 235] width 273 height 410
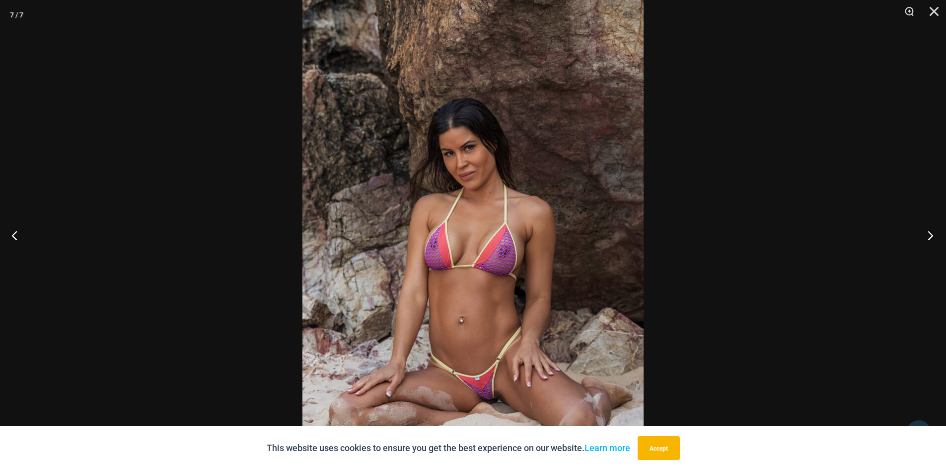
click at [928, 234] on button "Next" at bounding box center [927, 235] width 37 height 50
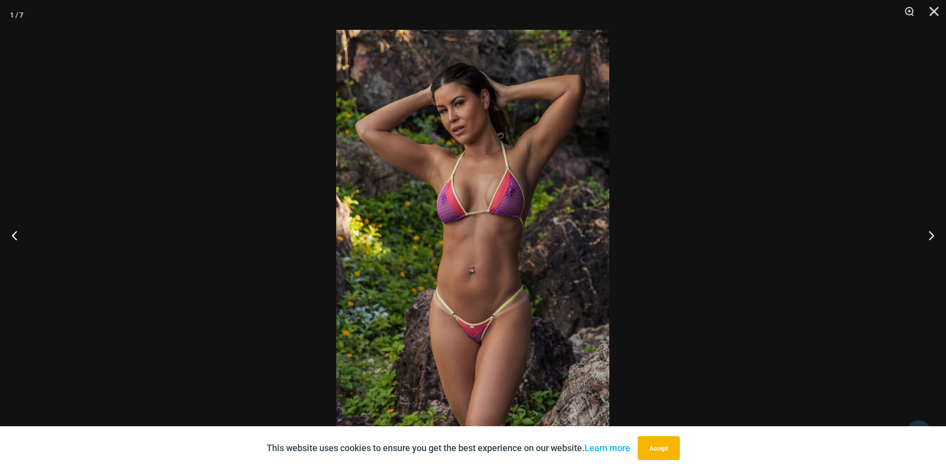
click at [553, 227] on img at bounding box center [472, 235] width 273 height 410
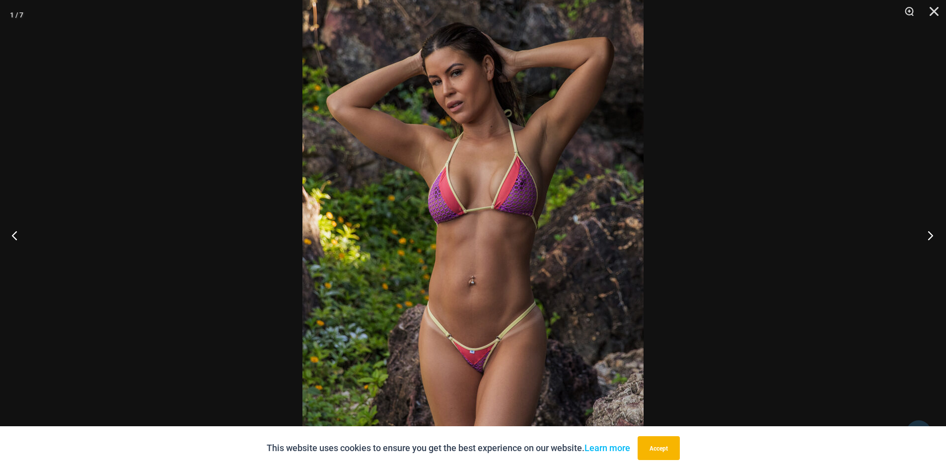
click at [932, 235] on button "Next" at bounding box center [927, 235] width 37 height 50
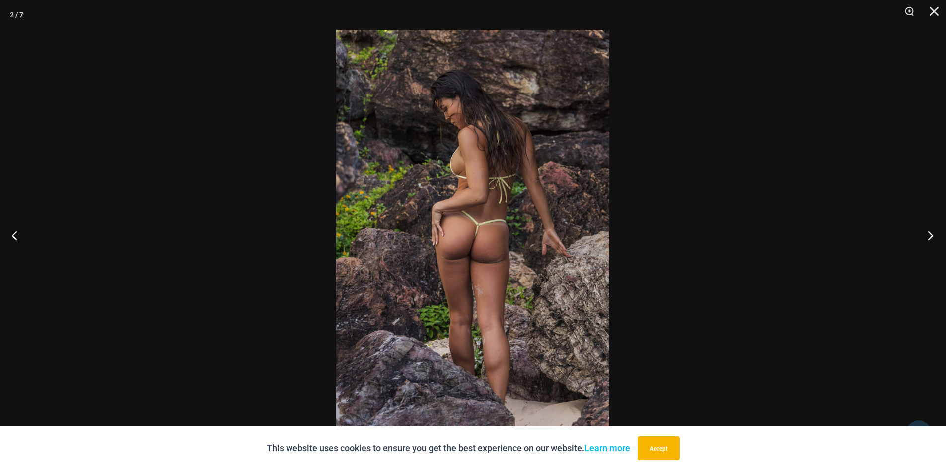
click at [933, 233] on button "Next" at bounding box center [927, 235] width 37 height 50
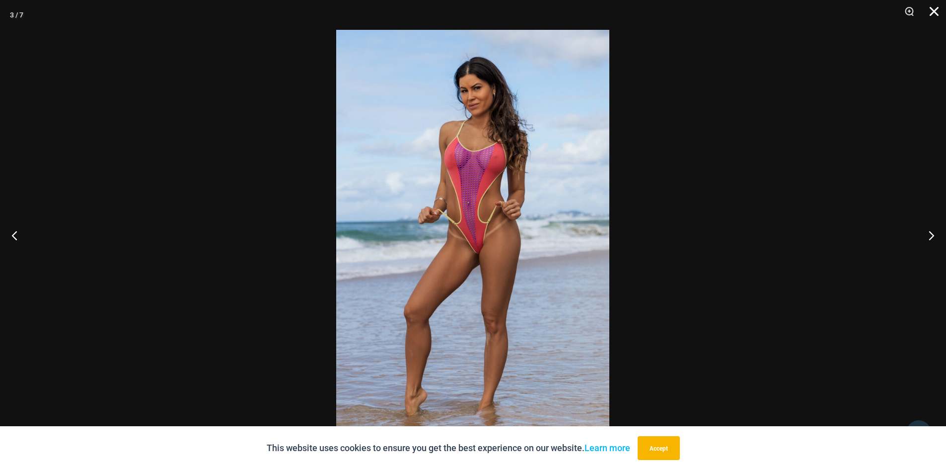
click at [933, 12] on button "Close" at bounding box center [931, 15] width 25 height 30
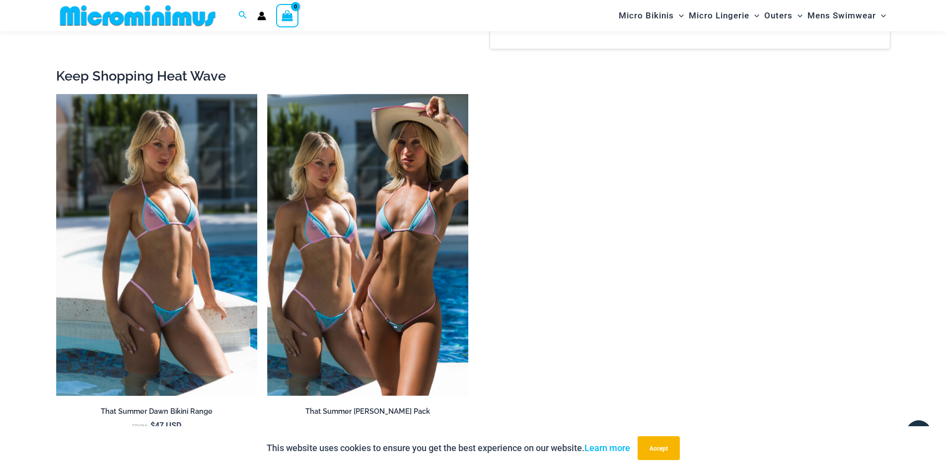
scroll to position [1186, 0]
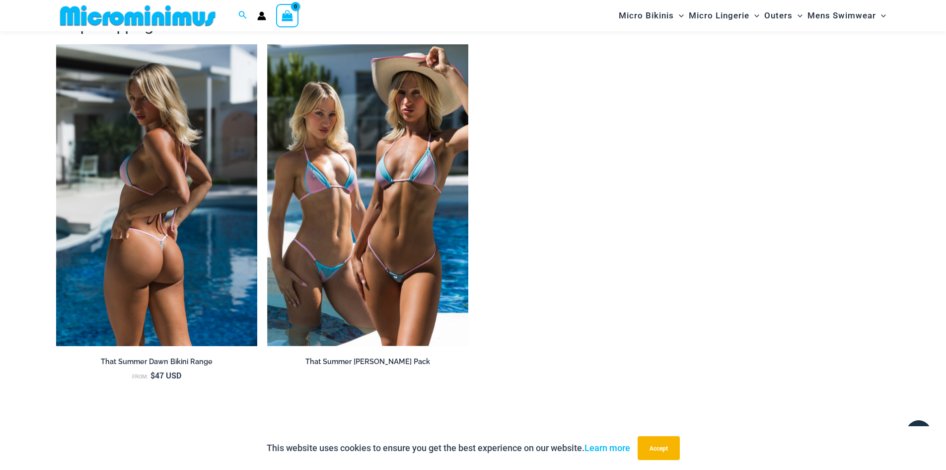
click at [139, 176] on img at bounding box center [156, 195] width 201 height 302
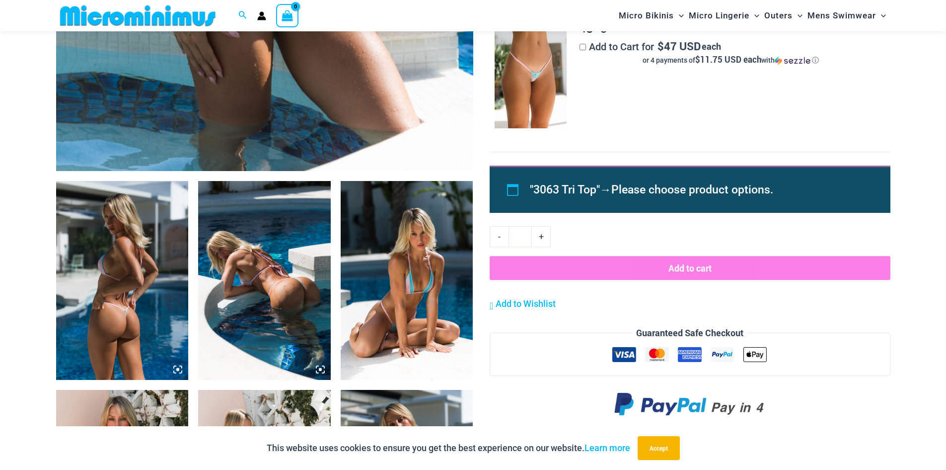
scroll to position [547, 0]
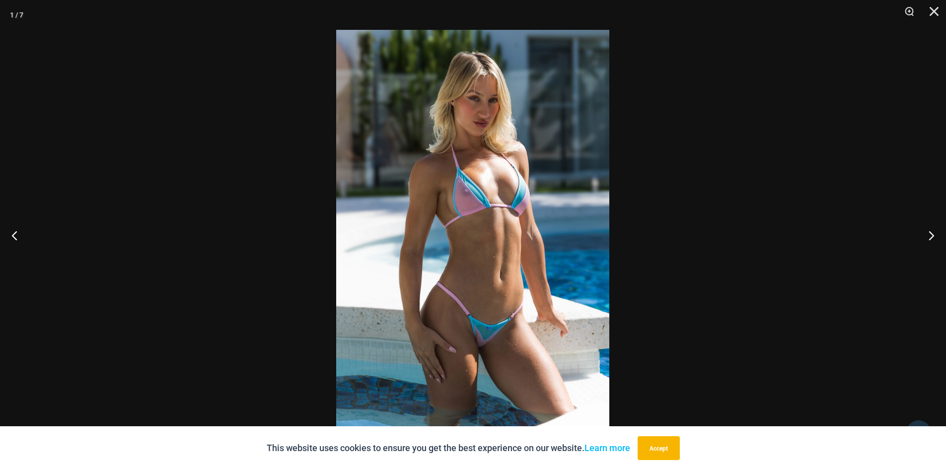
click at [475, 219] on img at bounding box center [472, 235] width 273 height 410
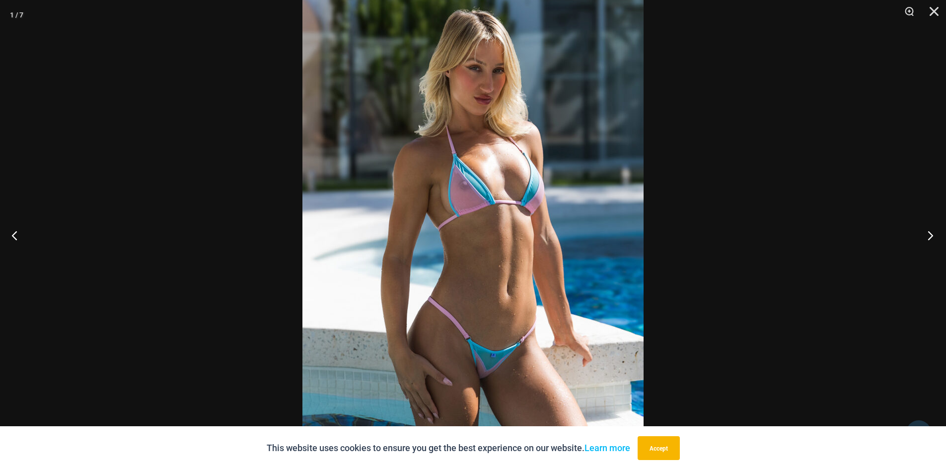
click at [930, 234] on button "Next" at bounding box center [927, 235] width 37 height 50
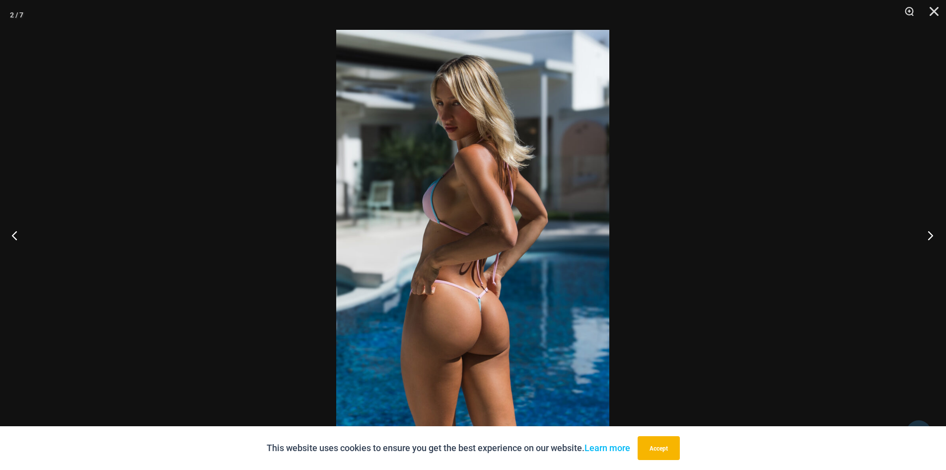
click at [930, 234] on button "Next" at bounding box center [927, 235] width 37 height 50
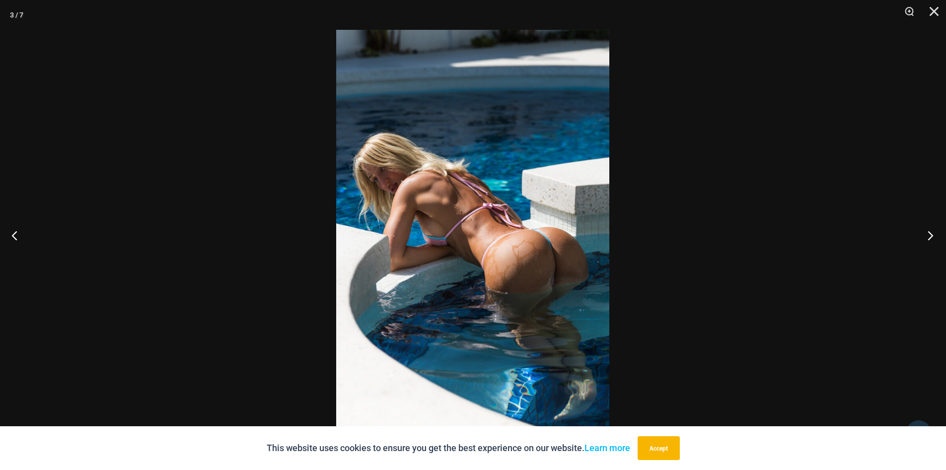
click at [930, 234] on button "Next" at bounding box center [927, 235] width 37 height 50
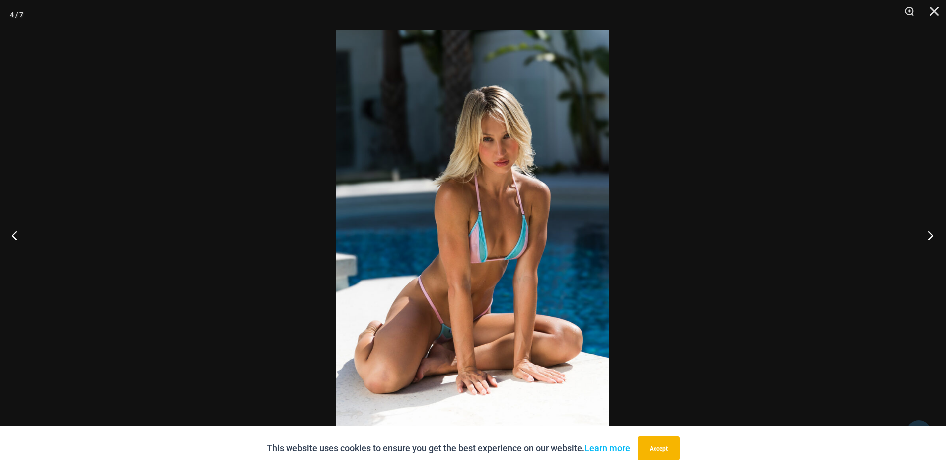
click at [930, 234] on button "Next" at bounding box center [927, 235] width 37 height 50
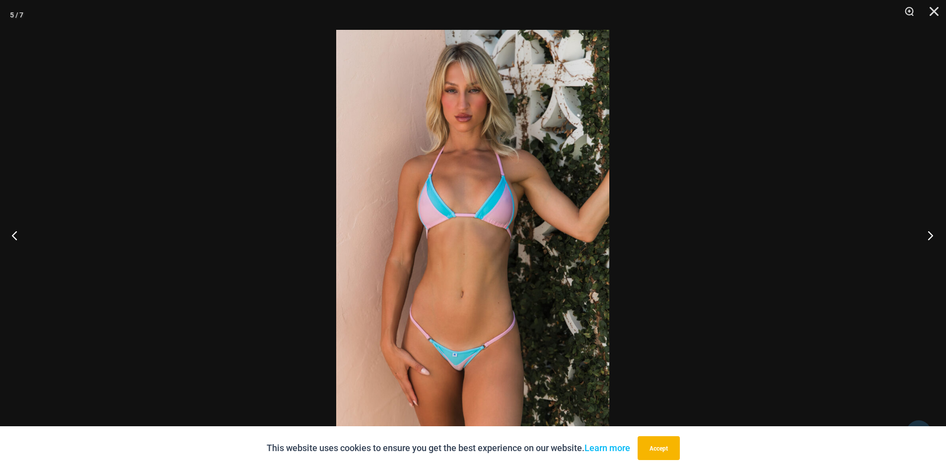
click at [930, 234] on button "Next" at bounding box center [927, 235] width 37 height 50
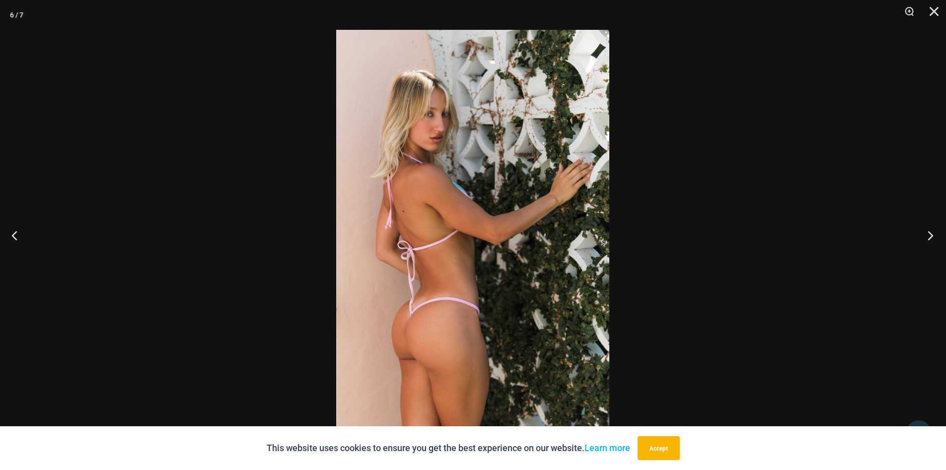
click at [930, 234] on button "Next" at bounding box center [927, 235] width 37 height 50
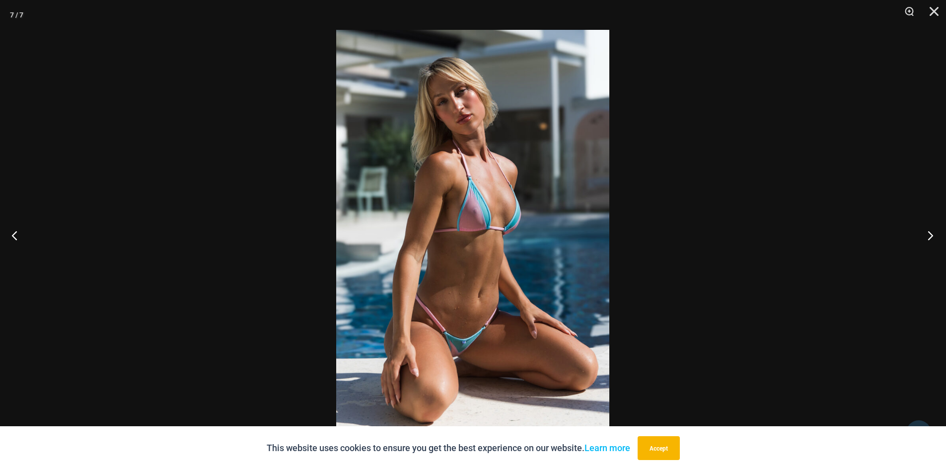
click at [930, 234] on button "Next" at bounding box center [927, 235] width 37 height 50
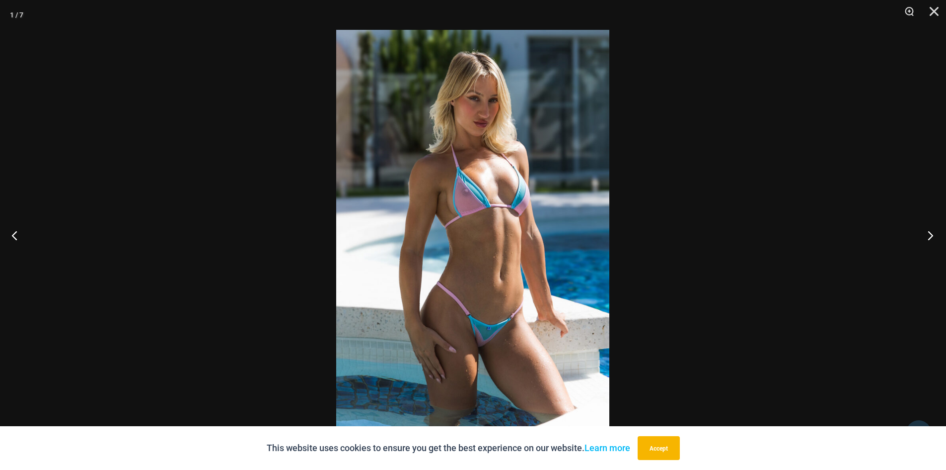
click at [930, 234] on button "Next" at bounding box center [927, 235] width 37 height 50
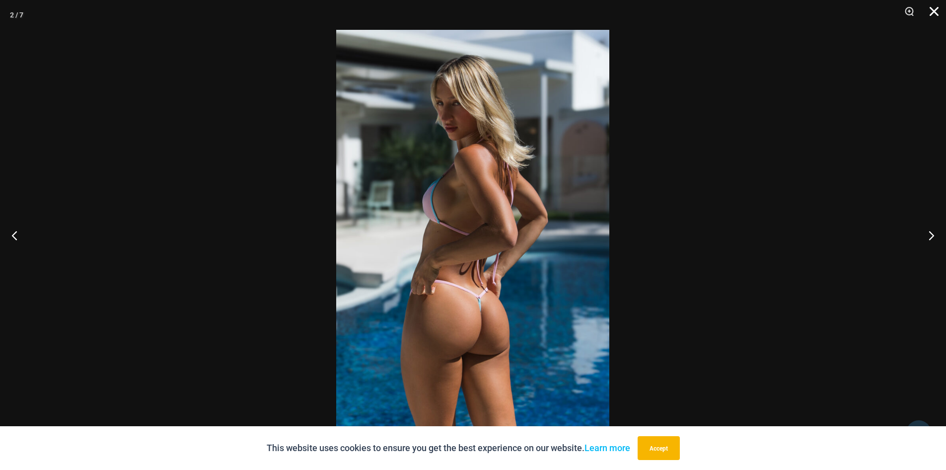
click at [935, 12] on button "Close" at bounding box center [931, 15] width 25 height 30
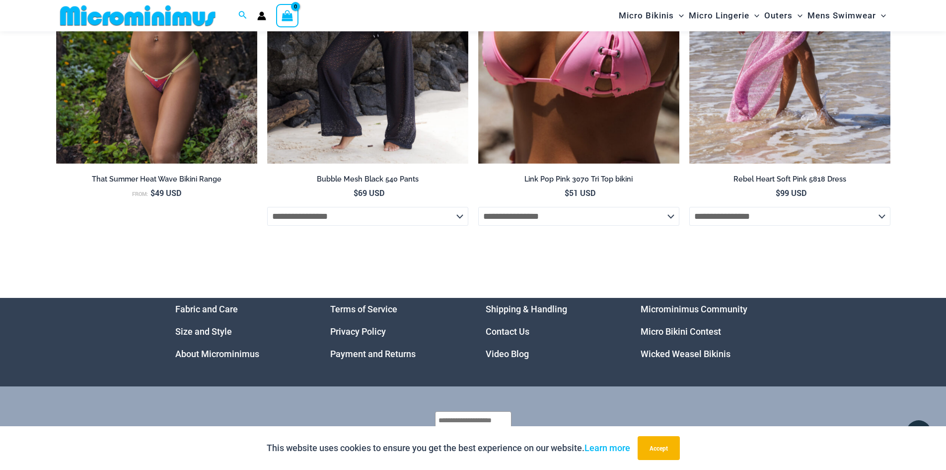
scroll to position [3329, 0]
